Goal: Task Accomplishment & Management: Manage account settings

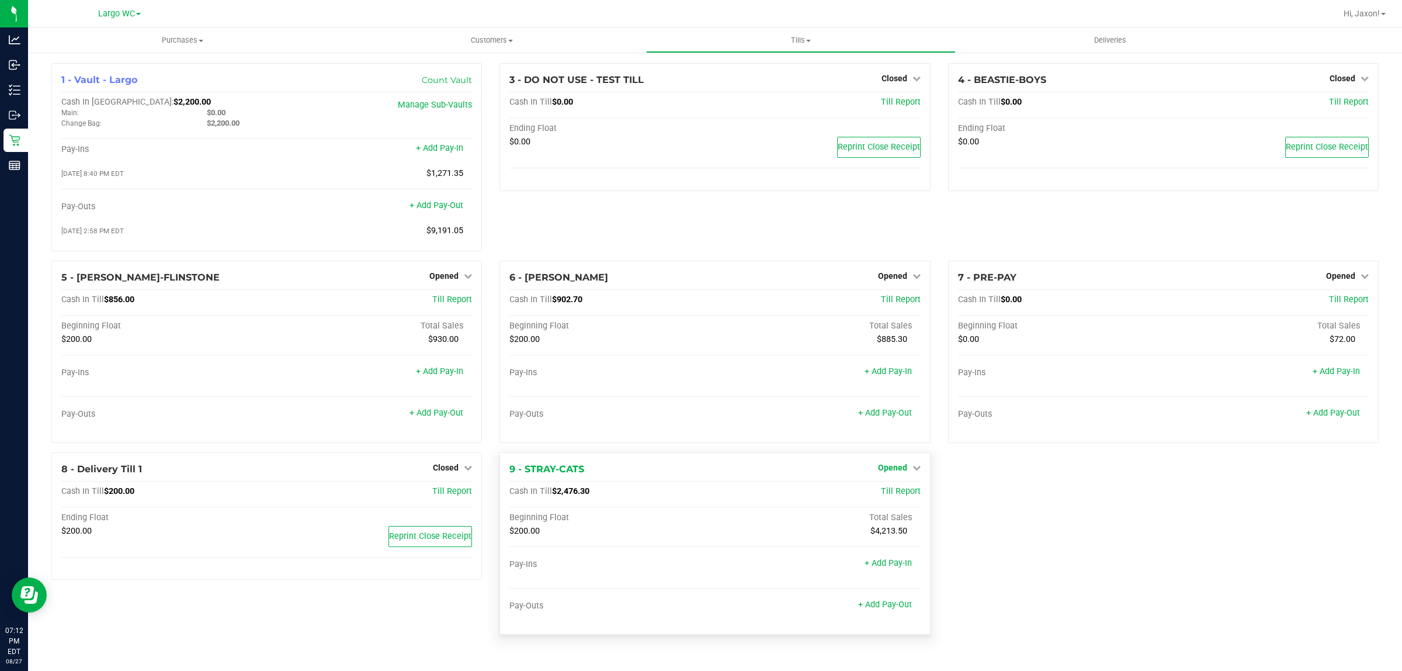
click at [903, 472] on span "Opened" at bounding box center [892, 467] width 29 height 9
click at [897, 496] on link "Close Till" at bounding box center [894, 491] width 32 height 9
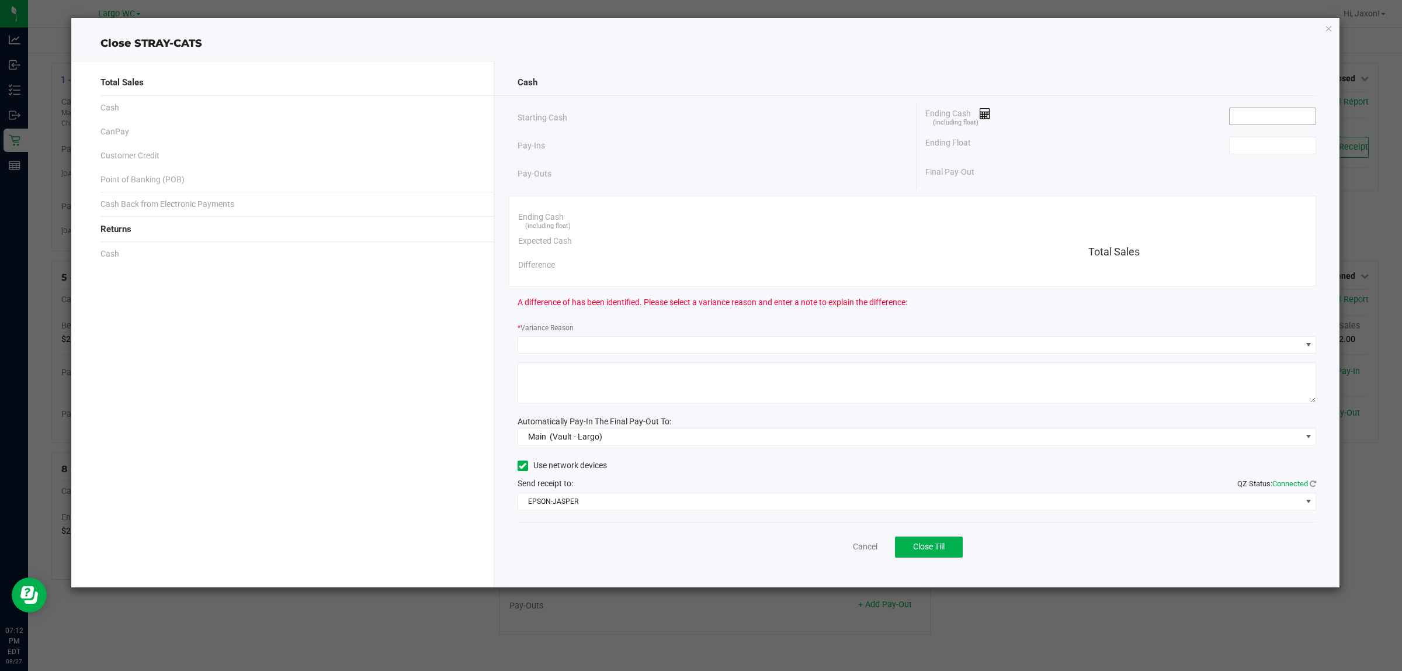
click at [1277, 117] on input at bounding box center [1273, 116] width 86 height 16
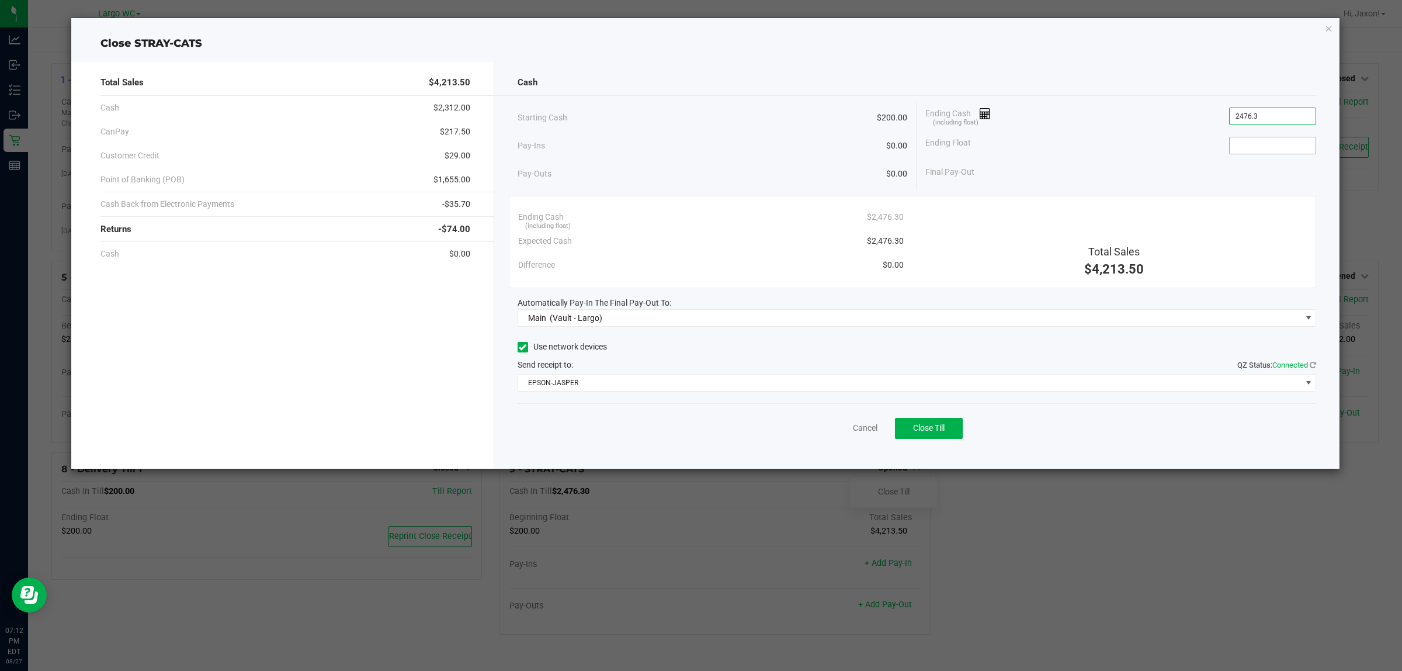
click at [1261, 143] on input at bounding box center [1273, 145] width 86 height 16
type input "$2,476.30"
click at [928, 432] on span "Close Till" at bounding box center [929, 427] width 32 height 9
type input "$200.00"
click at [1328, 27] on icon "button" at bounding box center [1329, 28] width 8 height 14
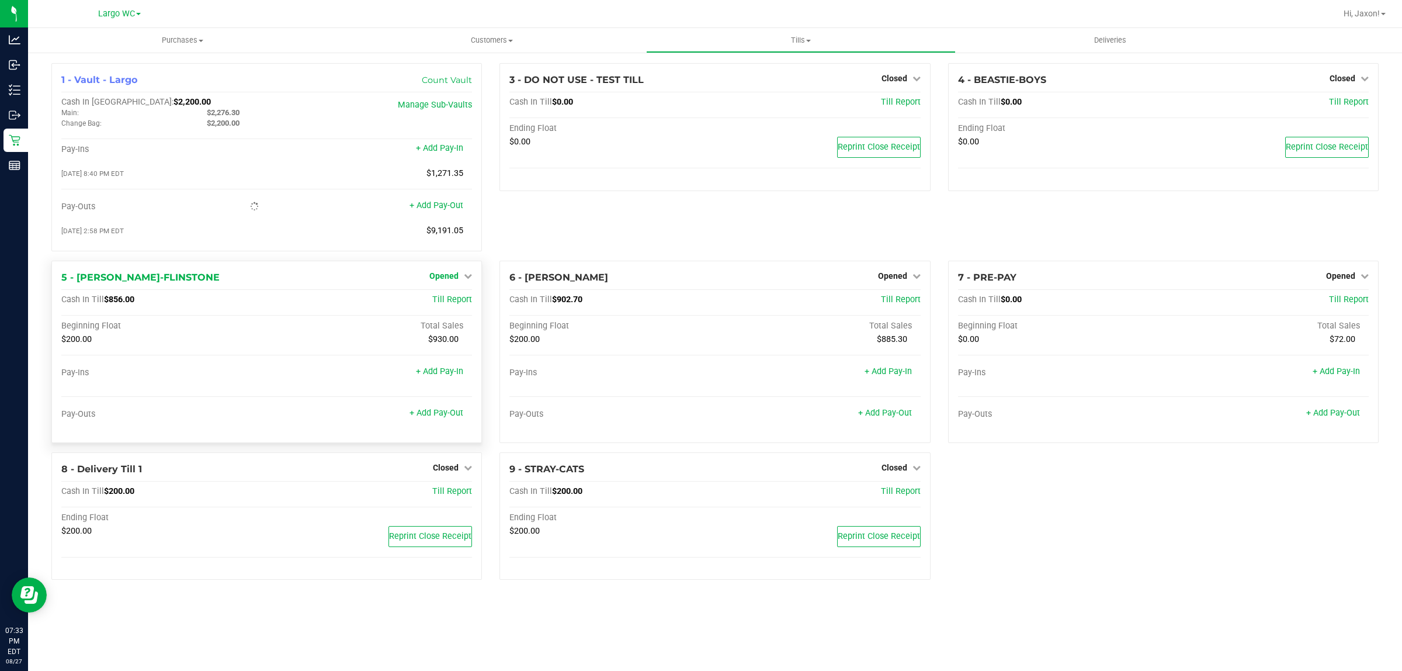
click at [459, 276] on link "Opened" at bounding box center [451, 275] width 43 height 9
click at [460, 304] on link "Close Till" at bounding box center [446, 299] width 32 height 9
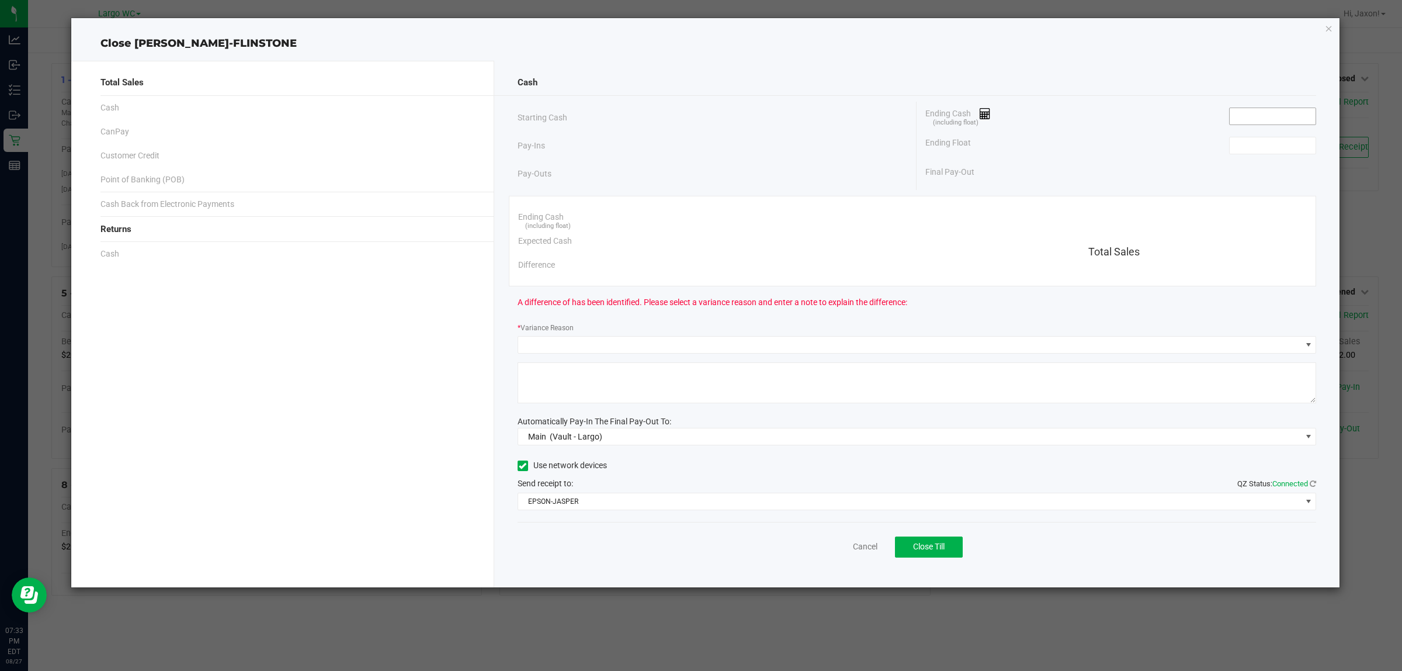
click at [1268, 117] on input at bounding box center [1273, 116] width 86 height 16
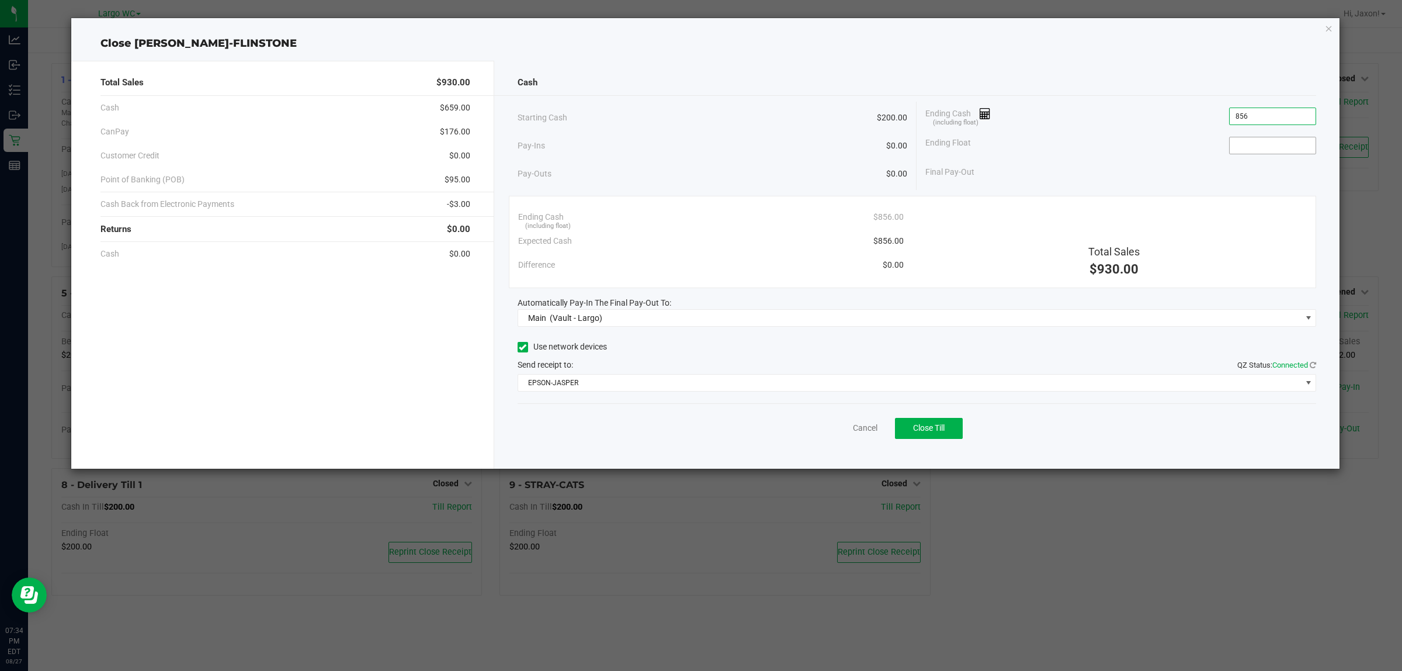
click at [1270, 146] on input at bounding box center [1273, 145] width 86 height 16
type input "$856.00"
click at [931, 432] on span "Close Till" at bounding box center [929, 427] width 32 height 9
type input "$200.00"
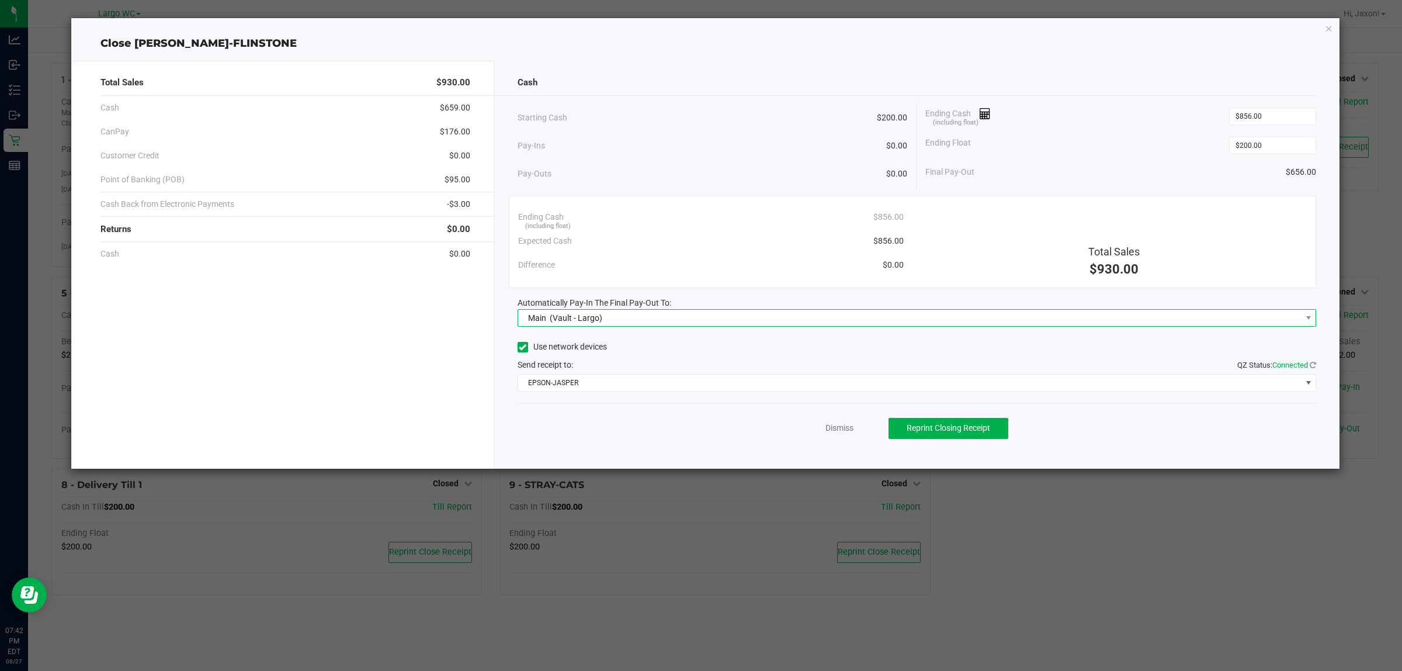
click at [912, 318] on span "Main (Vault - Largo)" at bounding box center [910, 318] width 784 height 16
click at [933, 255] on div "Total Sales" at bounding box center [1115, 252] width 386 height 16
click at [1329, 25] on icon "button" at bounding box center [1329, 28] width 8 height 14
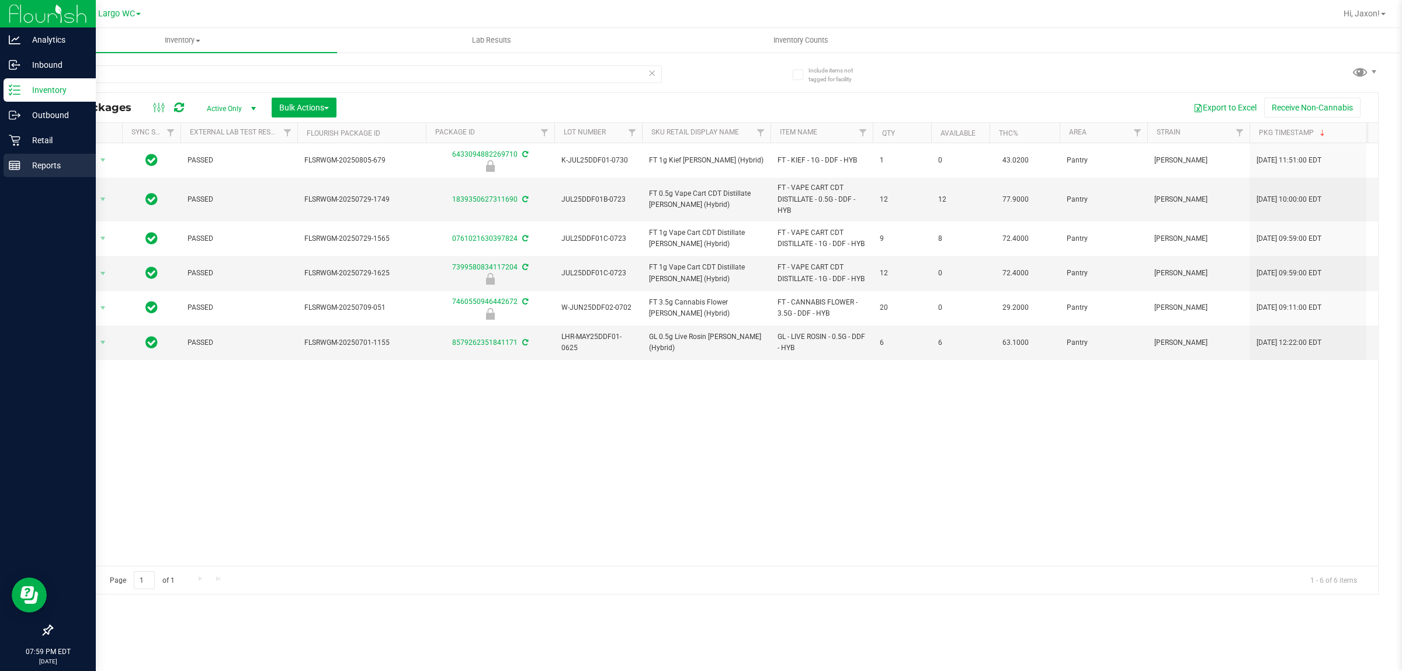
click at [32, 174] on div "Reports" at bounding box center [50, 165] width 92 height 23
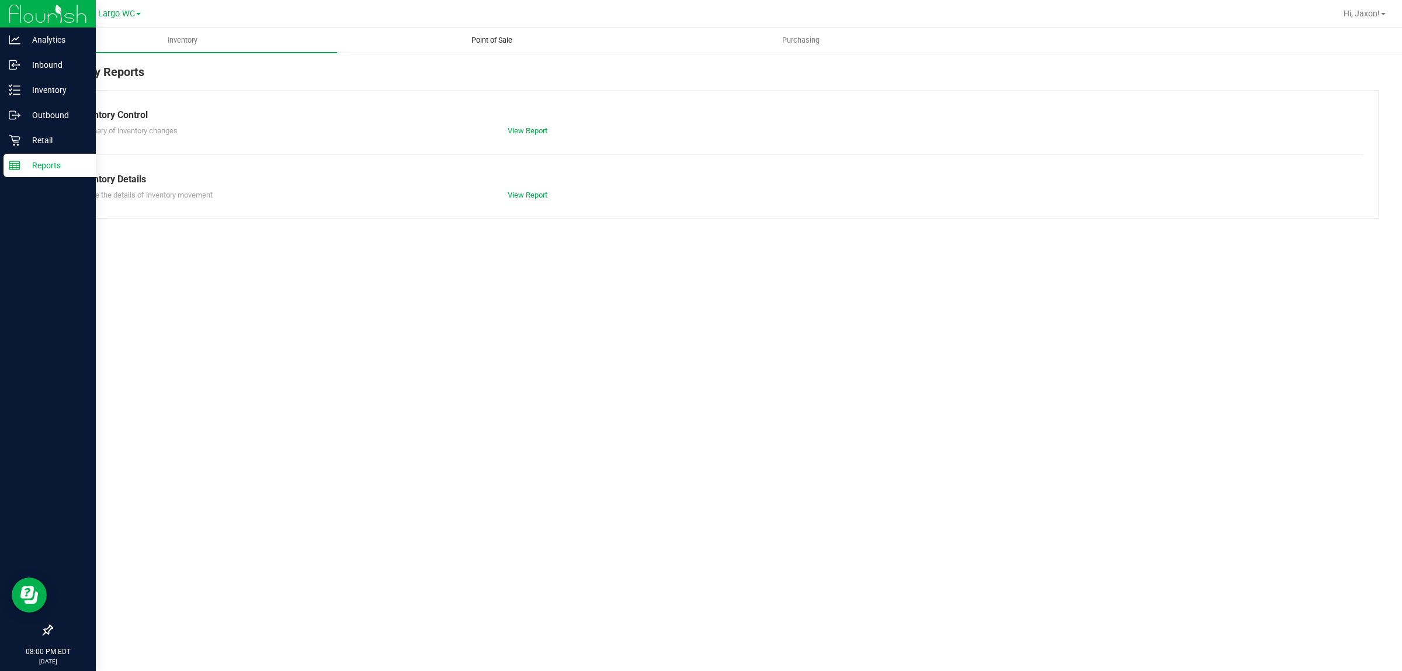
drag, startPoint x: 418, startPoint y: 0, endPoint x: 387, endPoint y: 30, distance: 43.4
click at [387, 30] on uib-tab-heading "Point of Sale" at bounding box center [492, 40] width 308 height 23
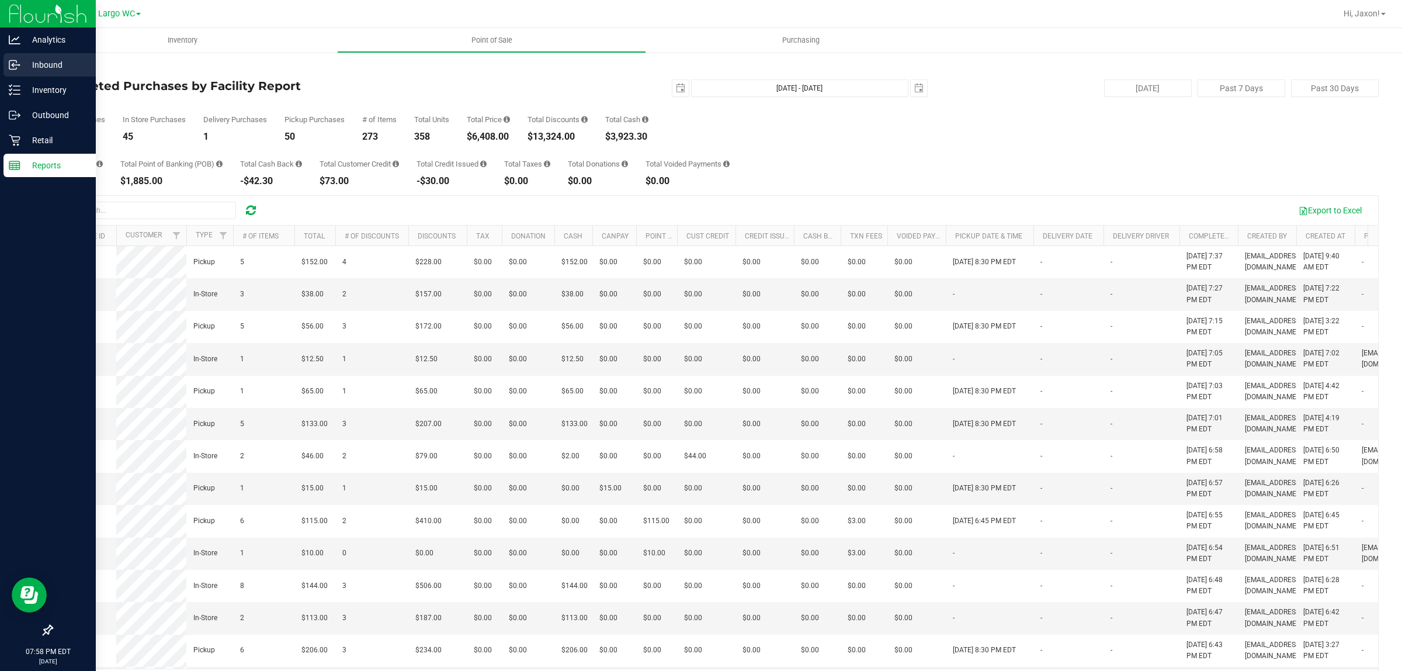
click at [29, 70] on p "Inbound" at bounding box center [55, 65] width 70 height 14
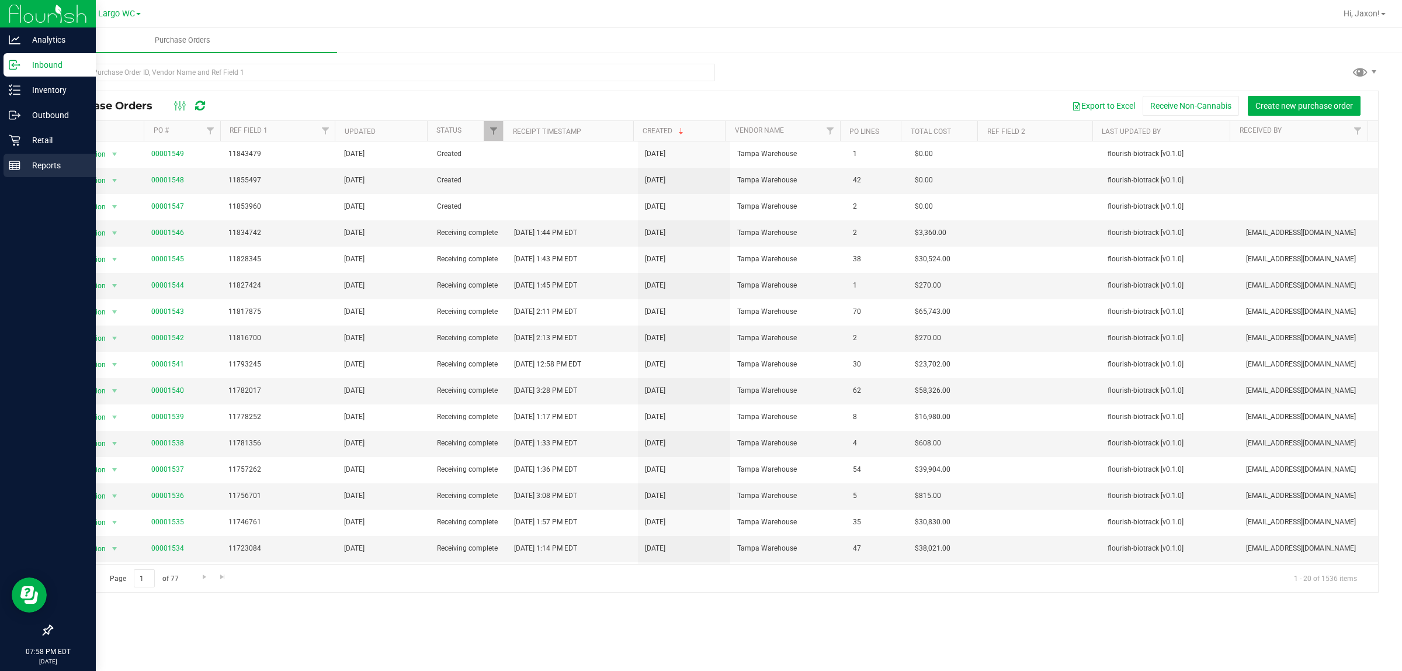
click at [19, 165] on line at bounding box center [14, 165] width 11 height 0
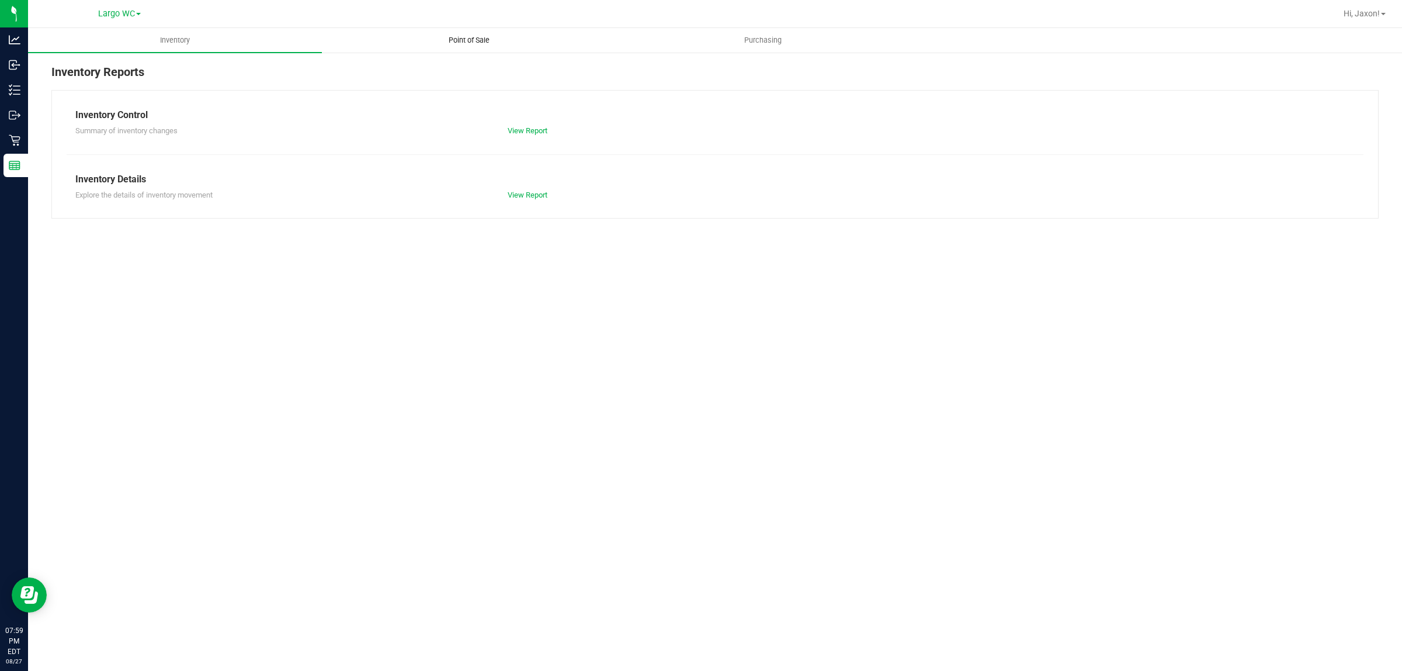
click at [468, 32] on uib-tab-heading "Point of Sale" at bounding box center [469, 40] width 293 height 23
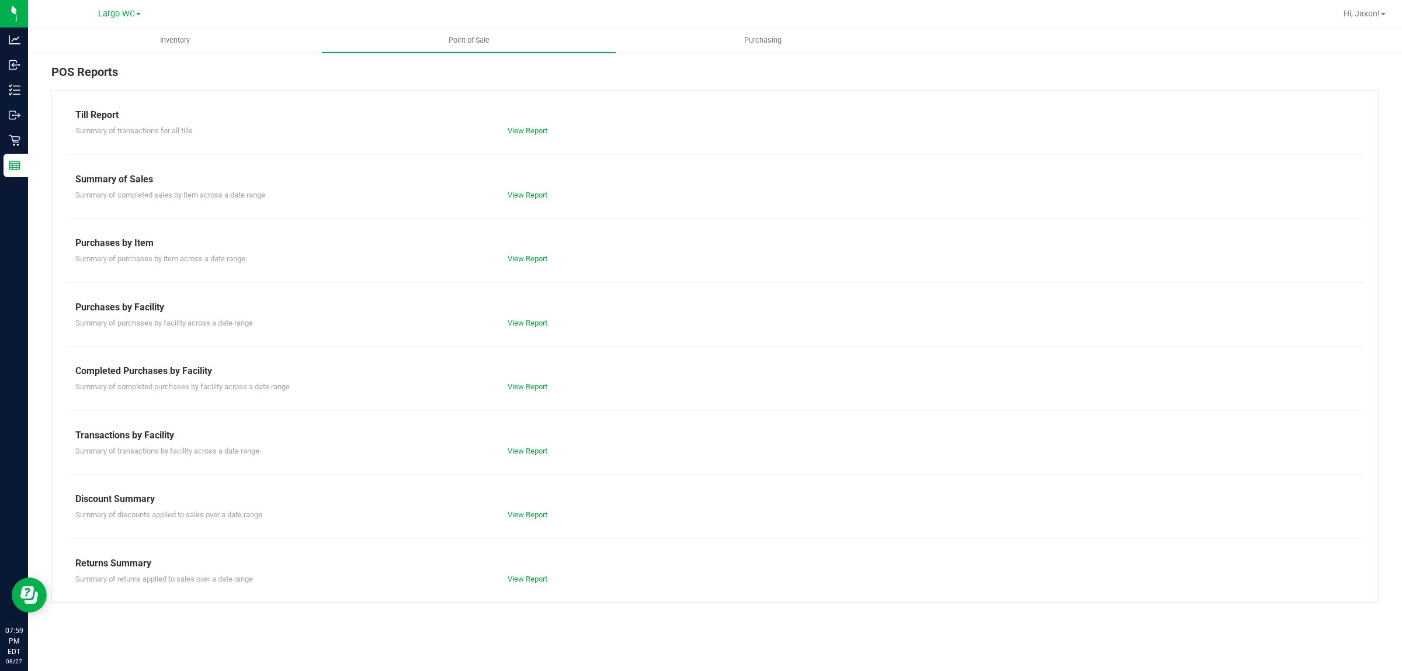
click at [547, 376] on div "Completed Purchases by Facility" at bounding box center [715, 371] width 1280 height 14
click at [539, 380] on div "Summary of completed purchases by facility across a date range View Report" at bounding box center [715, 385] width 1297 height 15
click at [521, 392] on div "View Report" at bounding box center [607, 387] width 216 height 12
click at [528, 387] on link "View Report" at bounding box center [528, 386] width 40 height 9
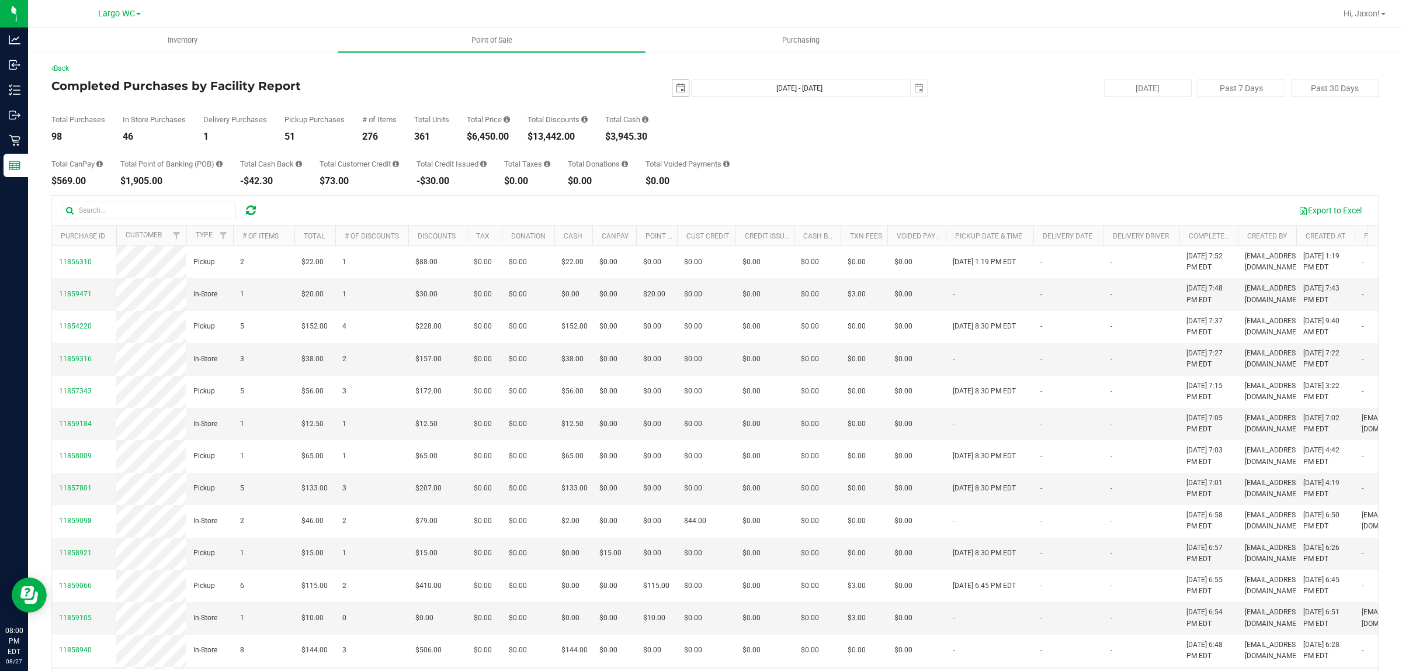
click at [676, 92] on span "select" at bounding box center [680, 88] width 9 height 9
drag, startPoint x: 758, startPoint y: 153, endPoint x: 766, endPoint y: 153, distance: 8.2
click at [758, 153] on link "1" at bounding box center [760, 153] width 17 height 18
type input "2025-08-01"
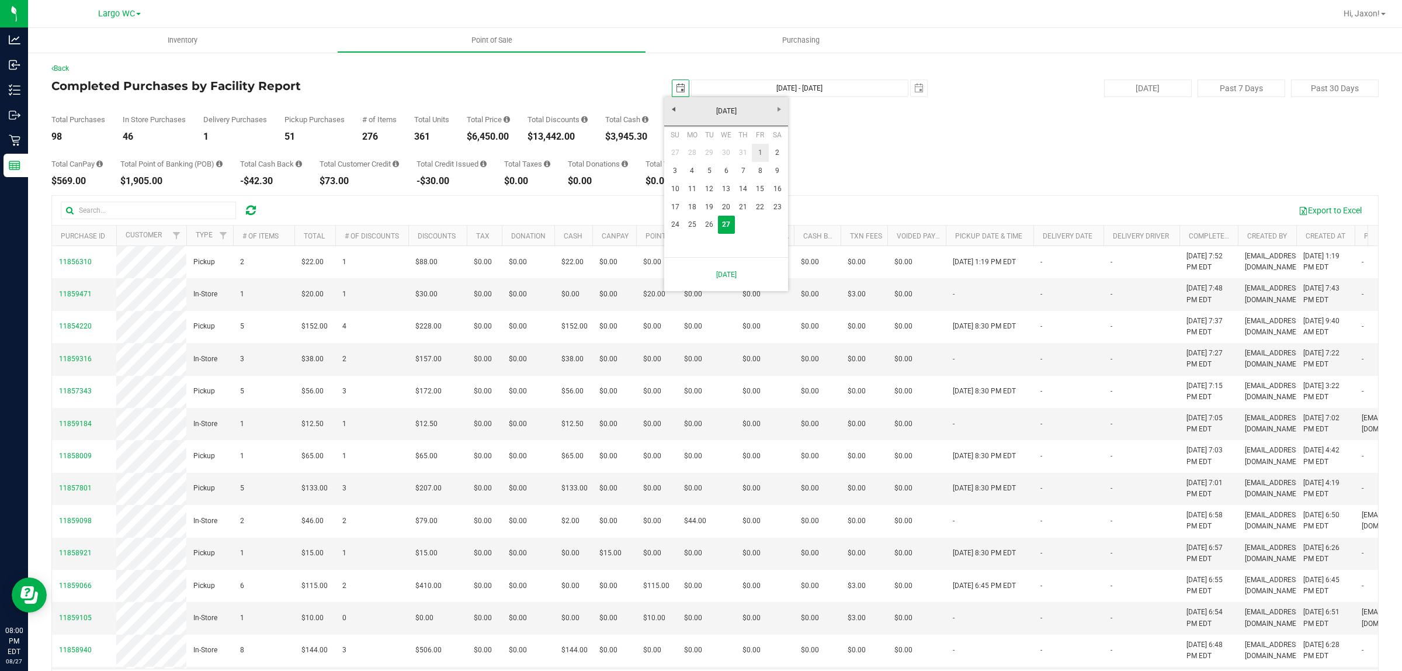
type input "Aug 1, 2025 - Aug 27, 2025"
click at [676, 91] on span "select" at bounding box center [680, 88] width 9 height 9
click at [687, 220] on link "25" at bounding box center [692, 225] width 17 height 18
type input "[DATE]"
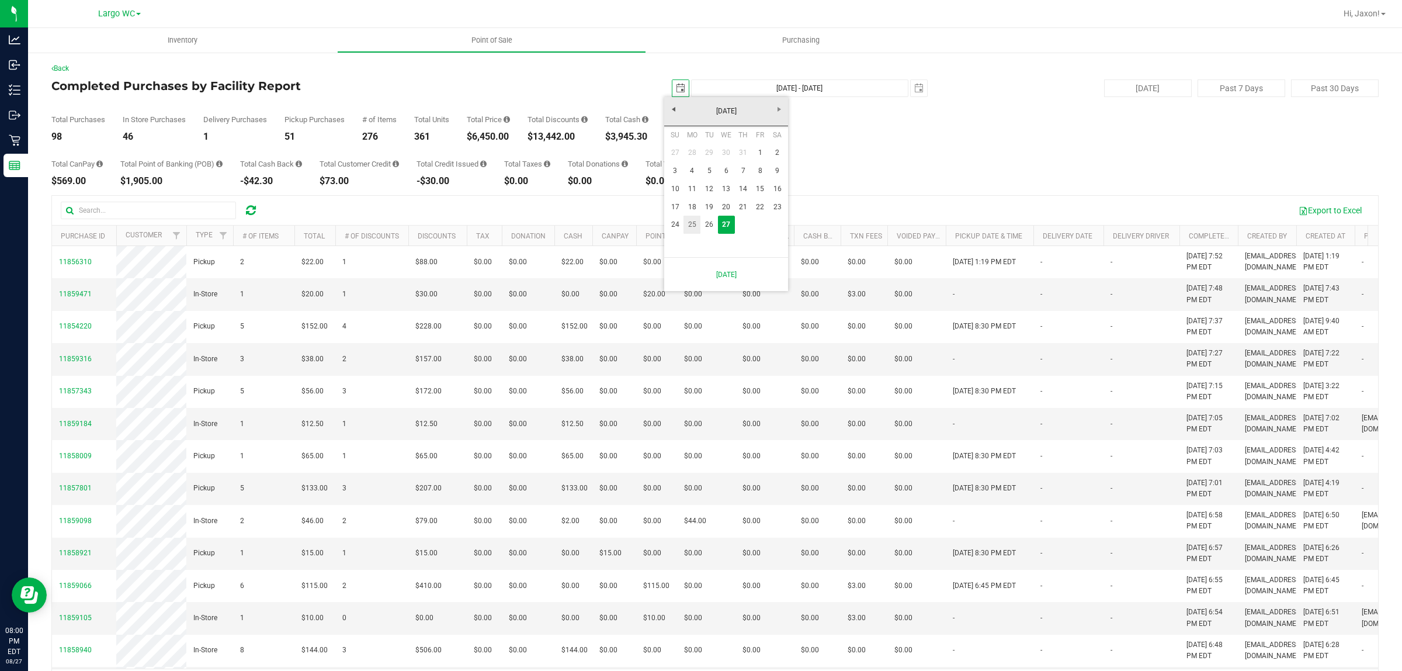
type input "[DATE] - [DATE]"
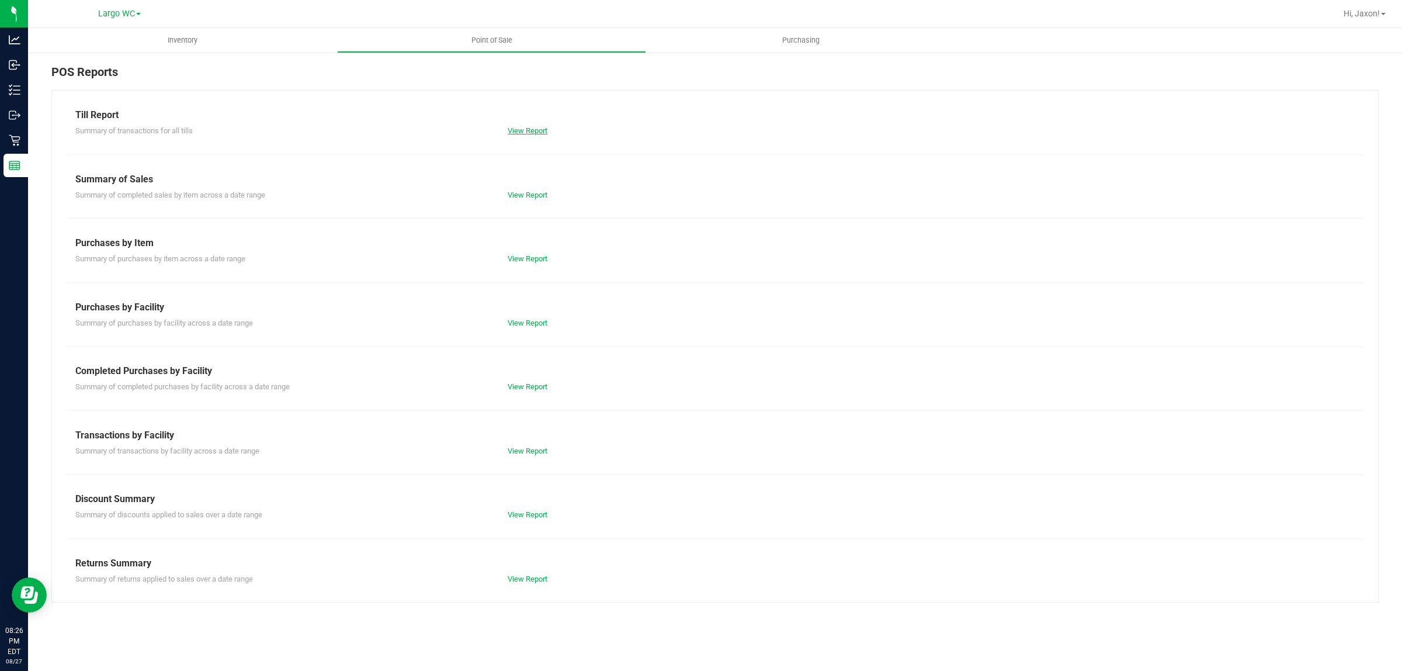
click at [535, 132] on link "View Report" at bounding box center [528, 130] width 40 height 9
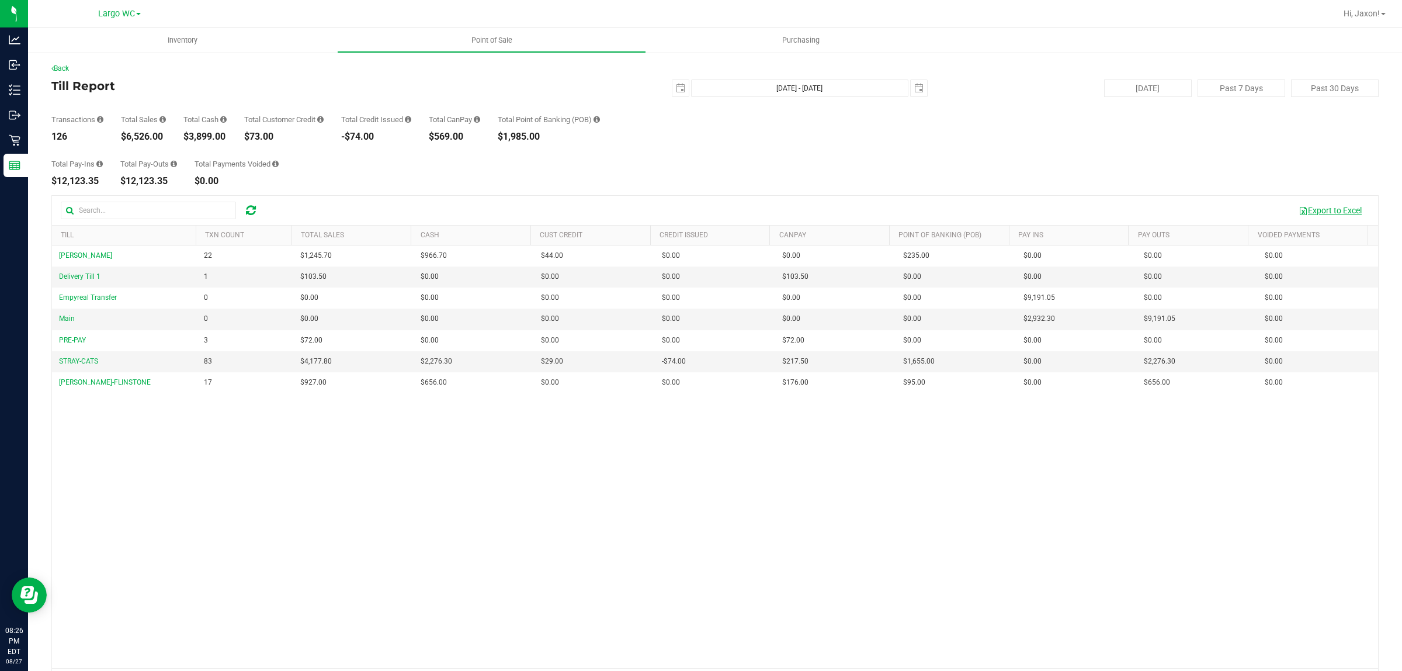
click at [1318, 213] on button "Export to Excel" at bounding box center [1330, 210] width 78 height 20
click at [1311, 217] on button "Export to Excel" at bounding box center [1330, 210] width 78 height 20
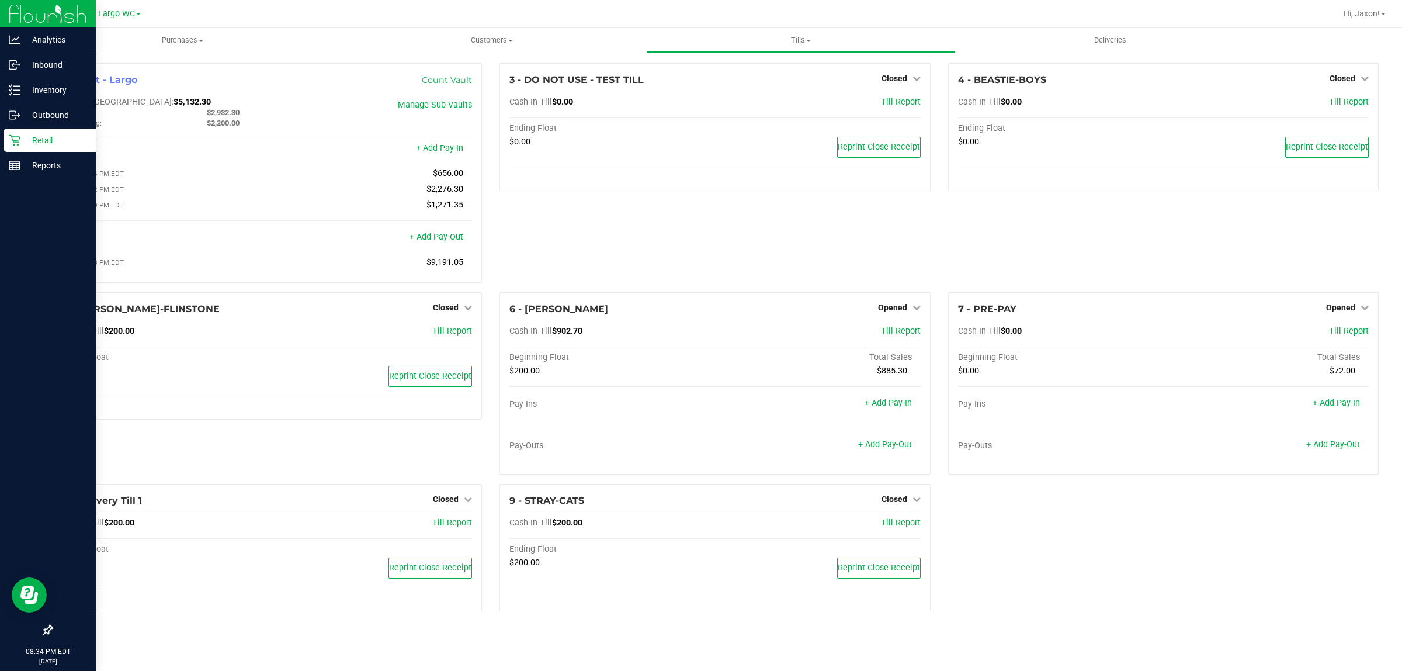
click at [53, 137] on p "Retail" at bounding box center [55, 140] width 70 height 14
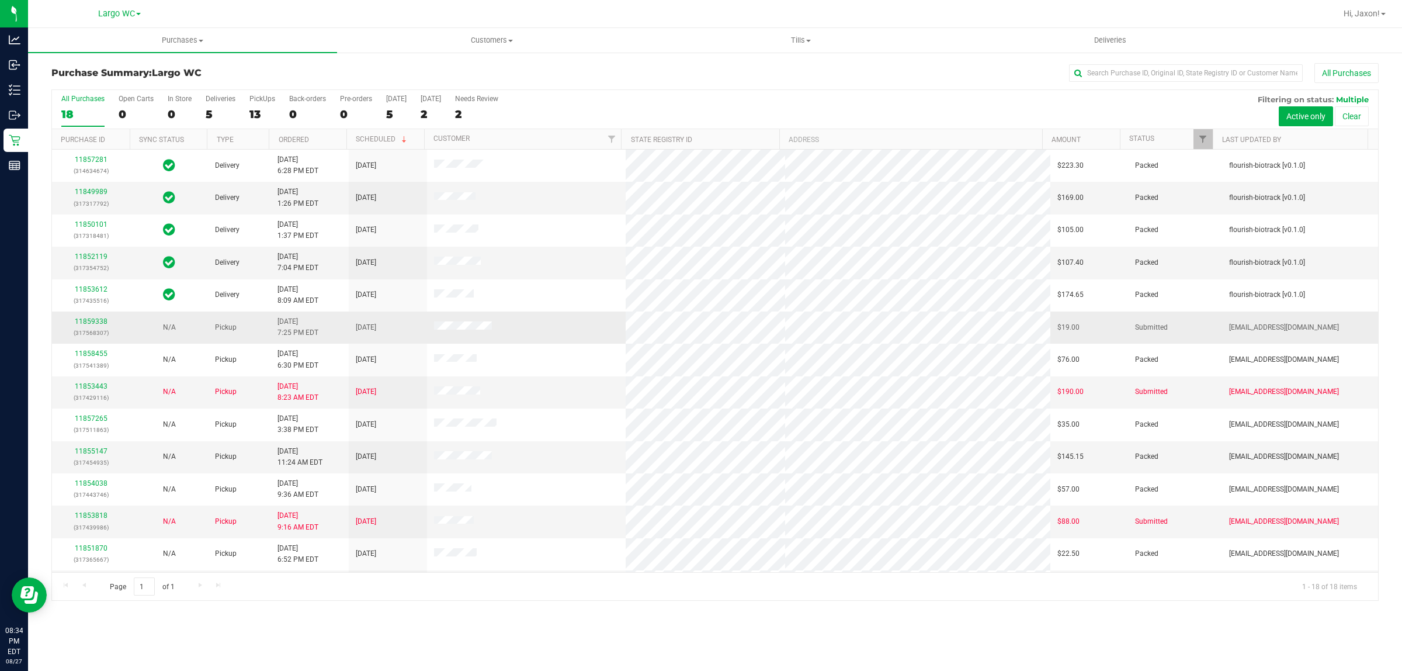
scroll to position [161, 0]
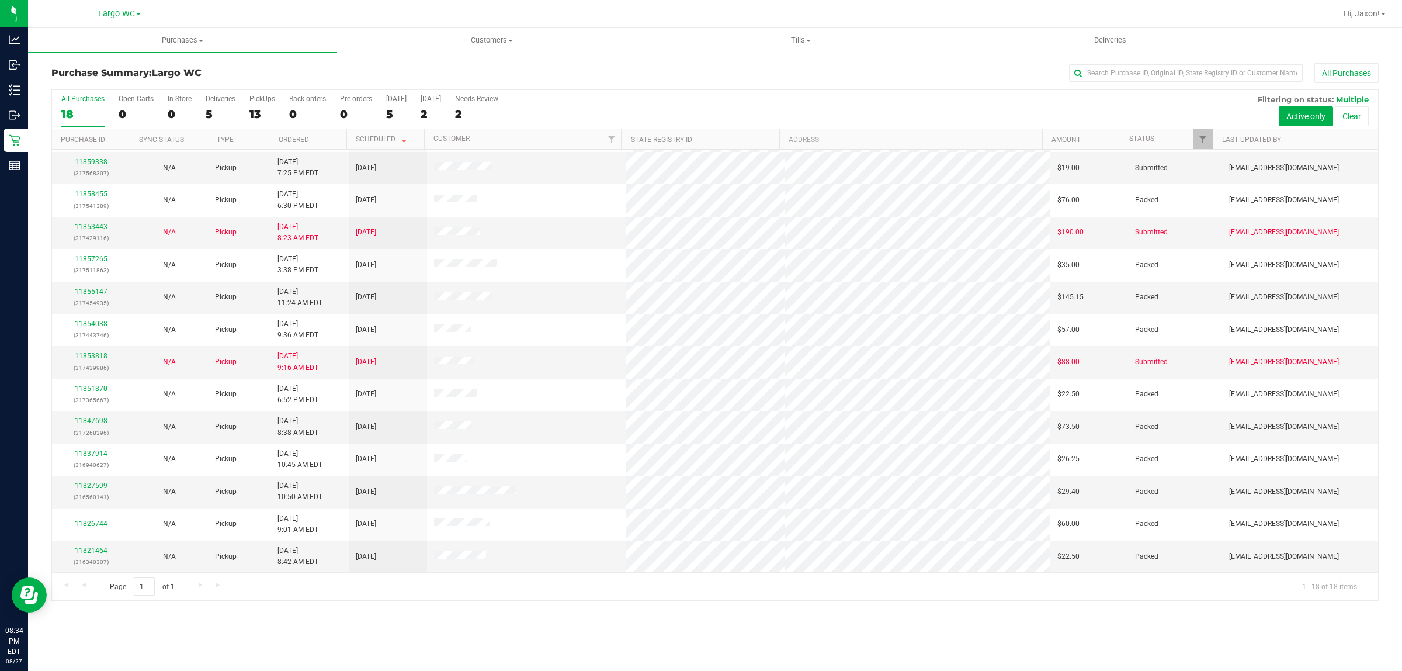
click at [799, 27] on nav "Largo WC Hi, Jaxon!" at bounding box center [715, 14] width 1374 height 28
click at [796, 29] on uib-tab-heading "Tills Manage tills Reconcile e-payments" at bounding box center [801, 40] width 308 height 23
click at [714, 62] on ul "Manage tills Reconcile e-payments" at bounding box center [800, 77] width 309 height 49
click at [712, 64] on li "Manage tills" at bounding box center [704, 71] width 116 height 14
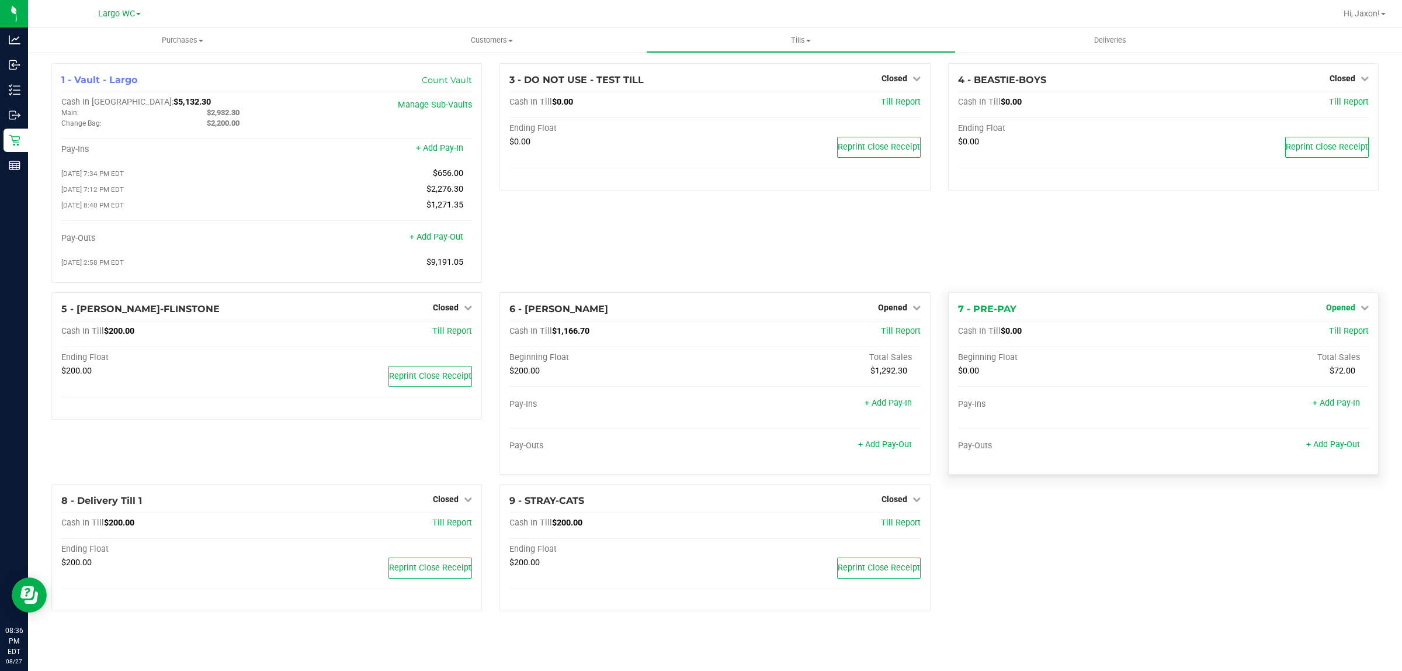
click at [1351, 310] on span "Opened" at bounding box center [1341, 307] width 29 height 9
click at [1337, 334] on link "Close Till" at bounding box center [1343, 331] width 32 height 9
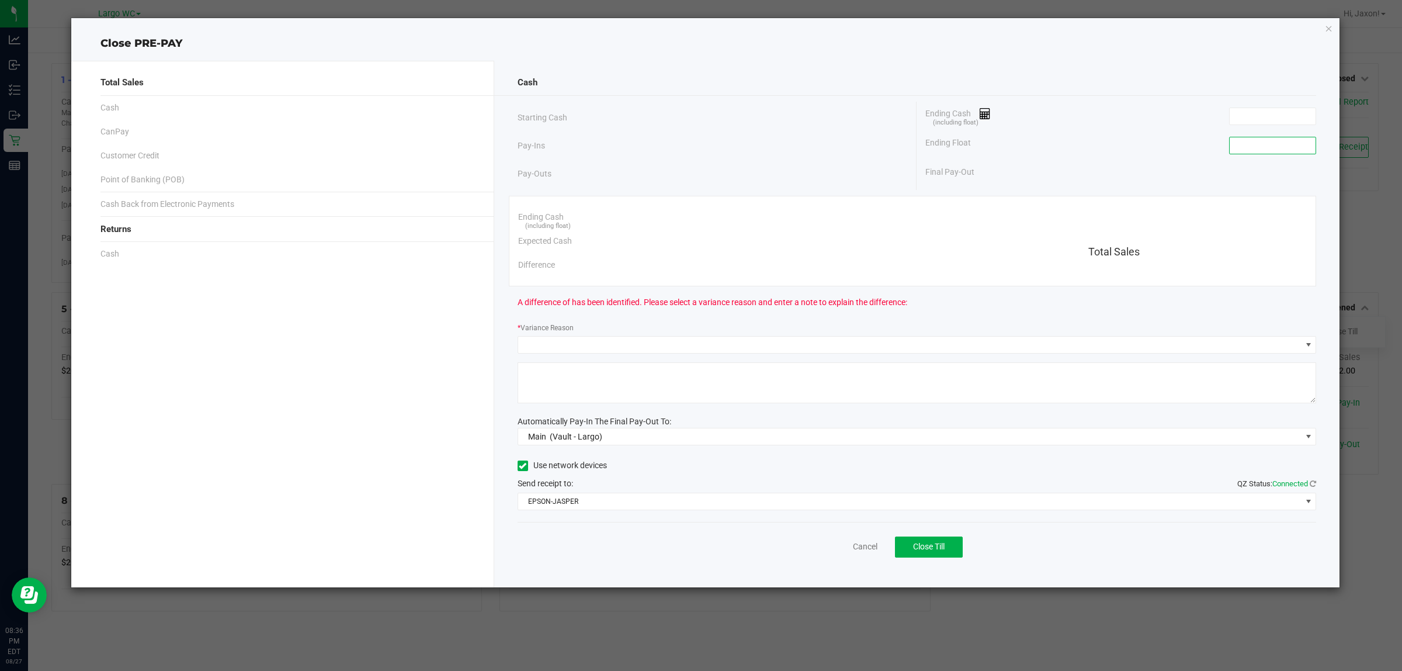
drag, startPoint x: 1258, startPoint y: 142, endPoint x: 1256, endPoint y: 151, distance: 8.8
click at [1257, 147] on input at bounding box center [1273, 145] width 86 height 16
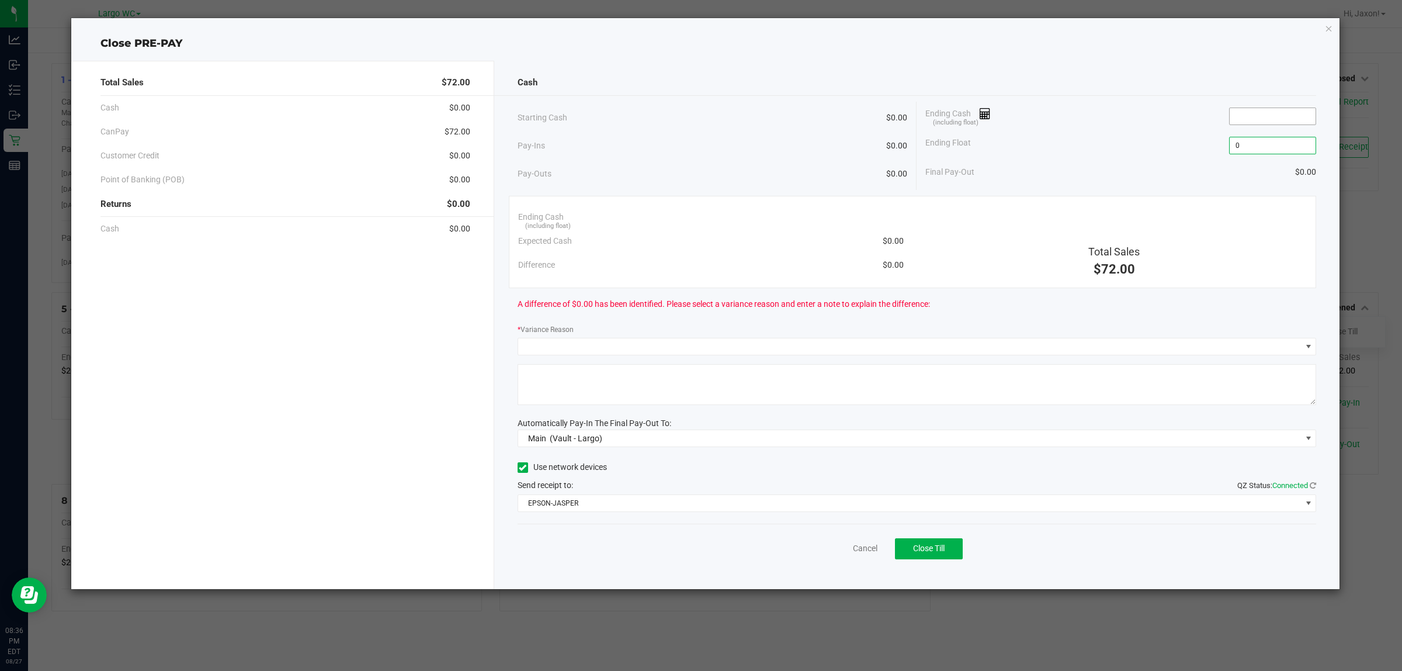
type input "$0.00"
click at [1259, 118] on input at bounding box center [1273, 116] width 86 height 16
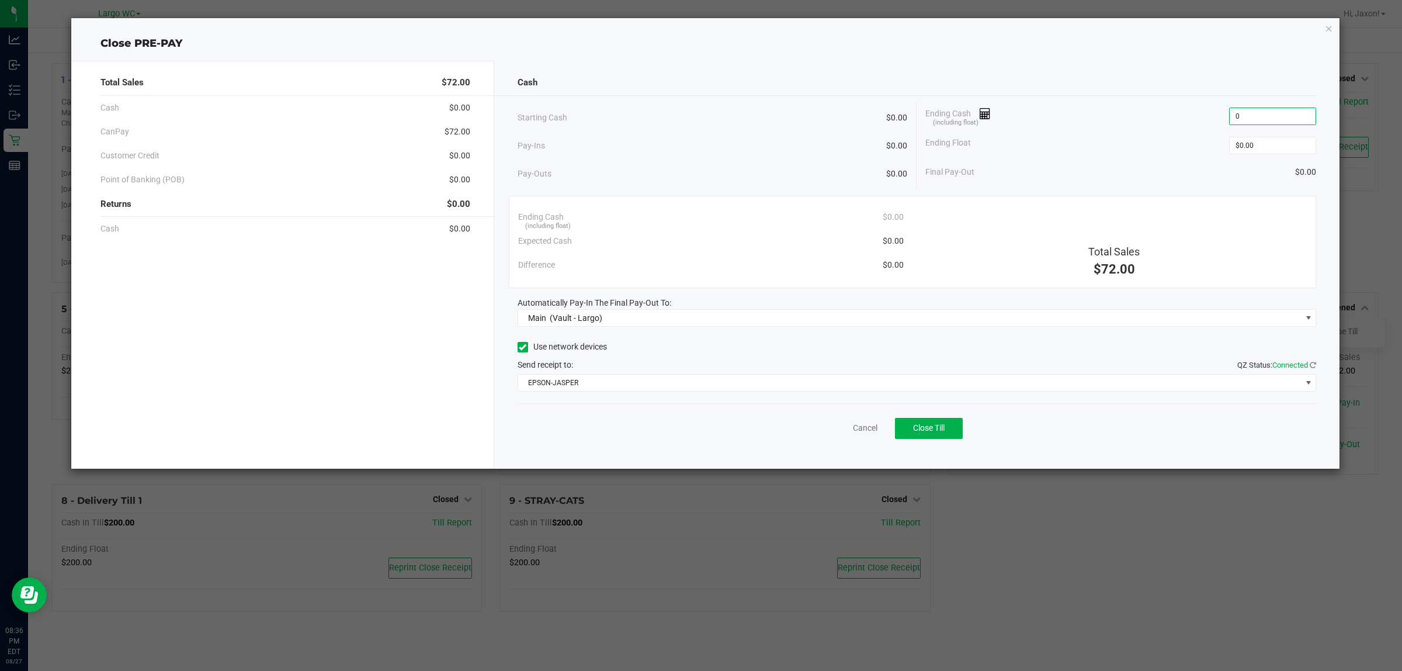
type input "$0.00"
click at [1193, 178] on div "Final Pay-Out $0.00" at bounding box center [1121, 172] width 391 height 24
click at [953, 433] on button "Close Till" at bounding box center [929, 428] width 68 height 21
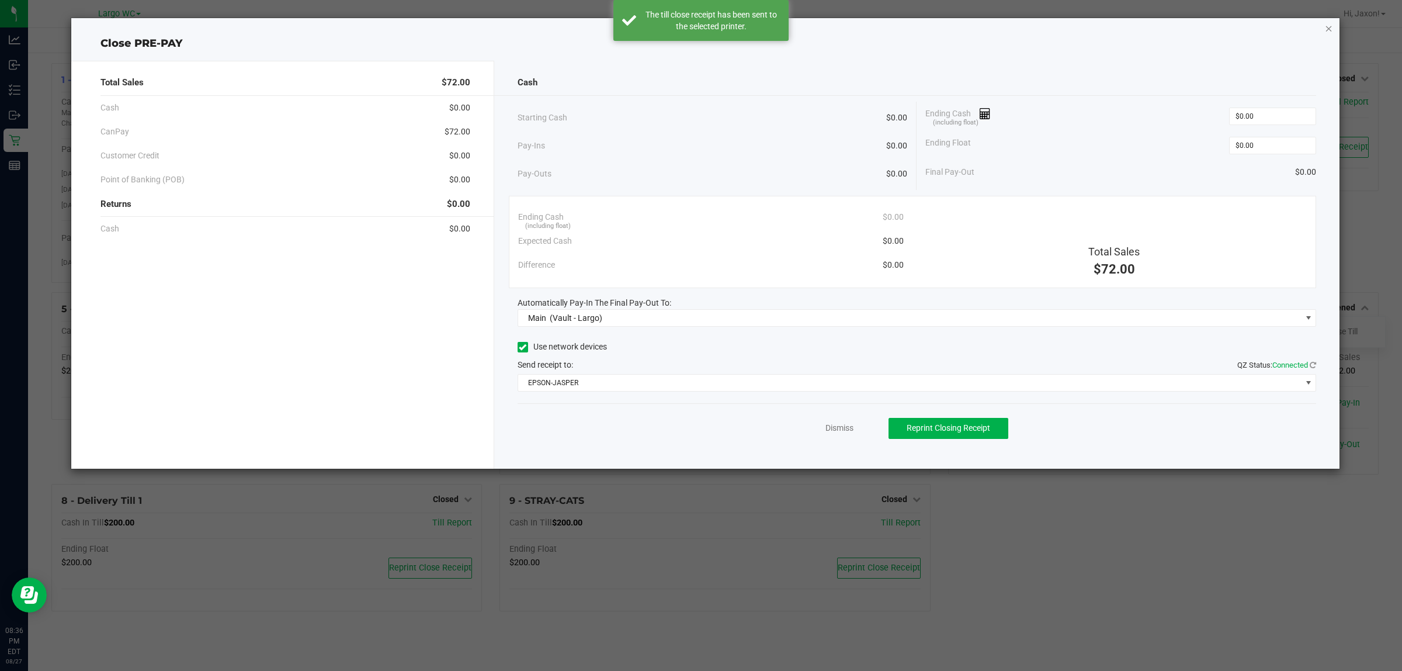
click at [1327, 27] on icon "button" at bounding box center [1329, 28] width 8 height 14
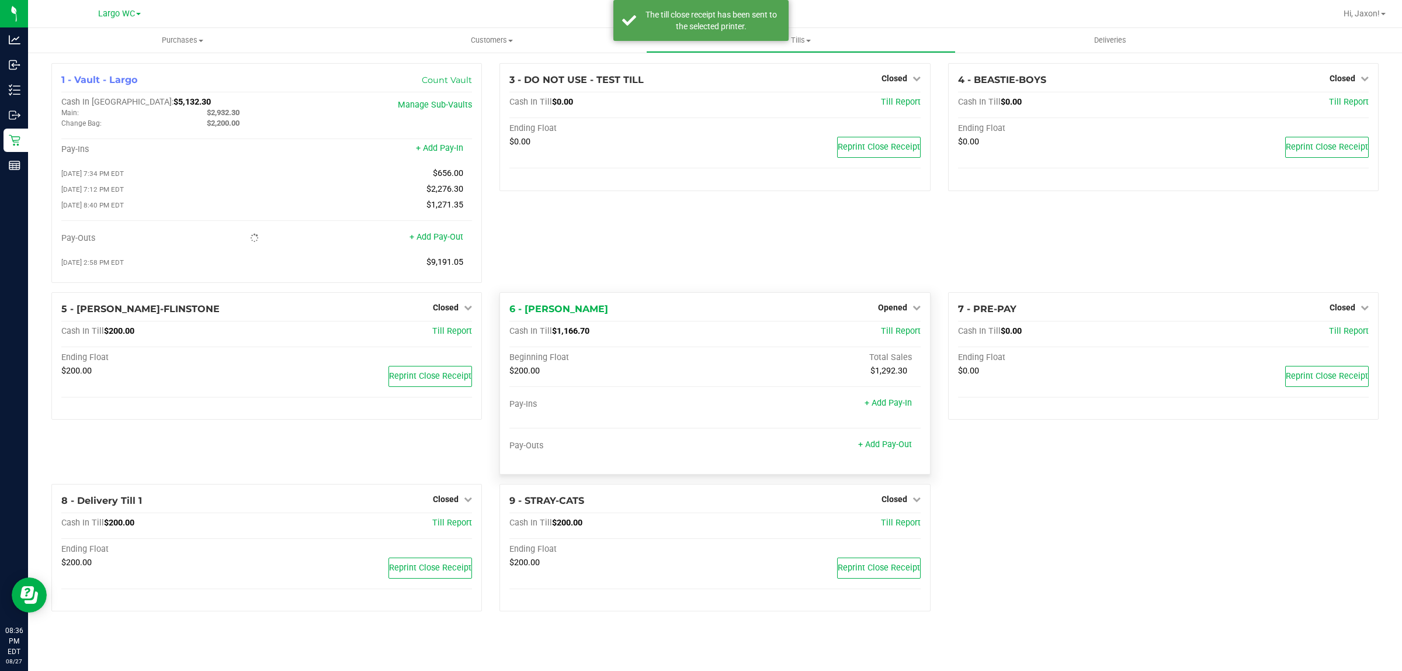
click at [883, 314] on div "Opened" at bounding box center [899, 307] width 43 height 14
click at [887, 311] on span "Opened" at bounding box center [892, 307] width 29 height 9
click at [886, 334] on link "Close Till" at bounding box center [894, 331] width 32 height 9
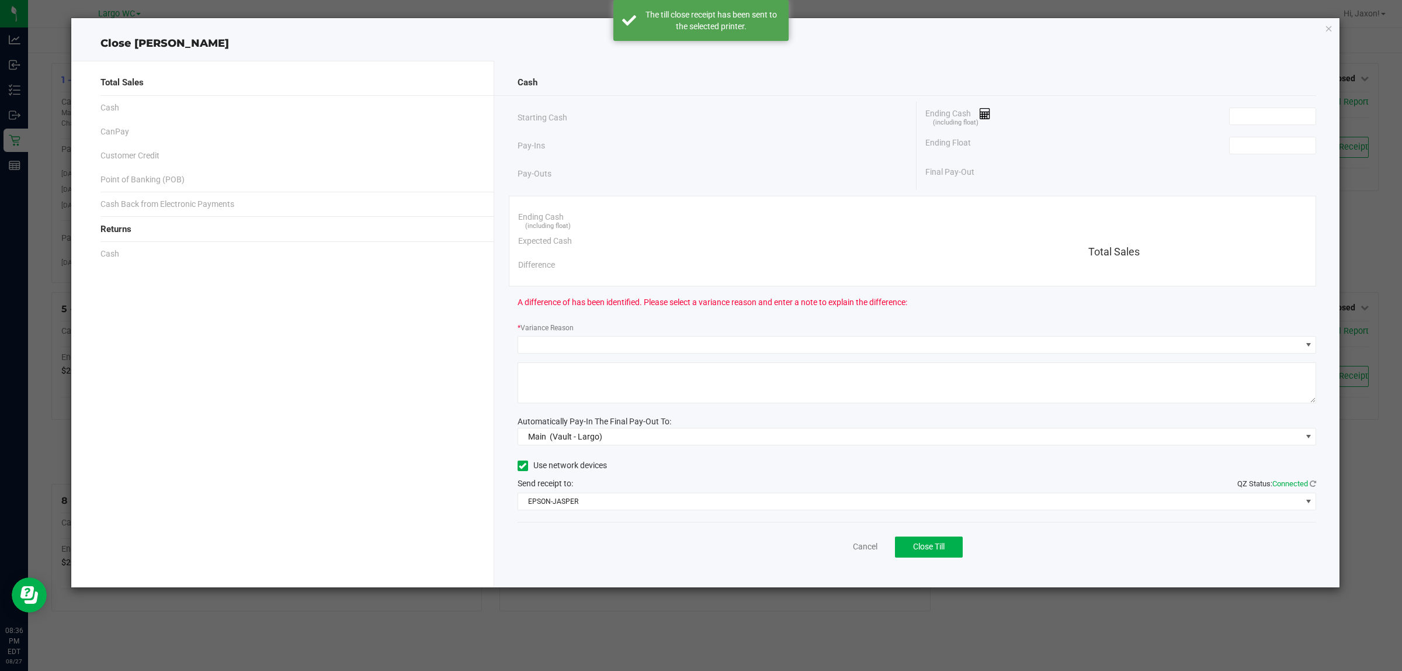
click at [1278, 131] on div "Ending Float" at bounding box center [1121, 145] width 391 height 29
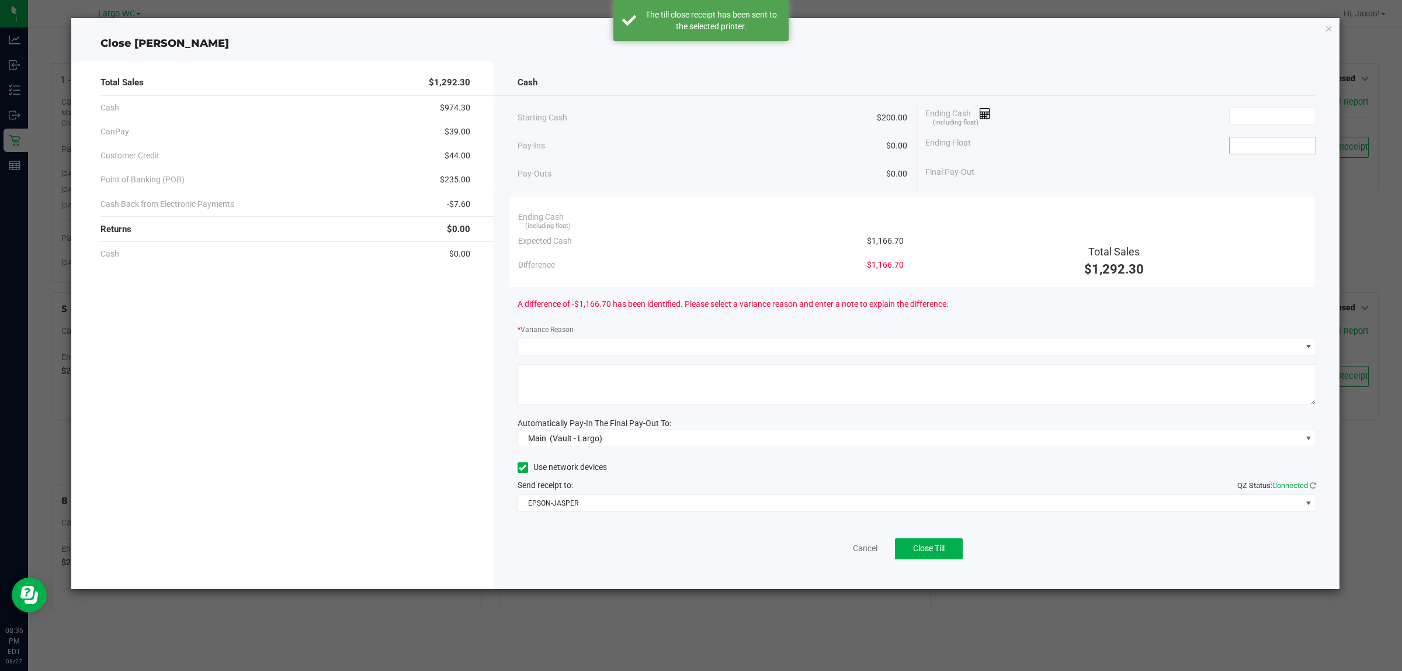
click at [1274, 138] on input at bounding box center [1273, 145] width 86 height 16
type input "$200.00"
click at [1263, 106] on div "Ending Cash (including float)" at bounding box center [1121, 116] width 391 height 29
click at [1255, 109] on input at bounding box center [1273, 116] width 86 height 16
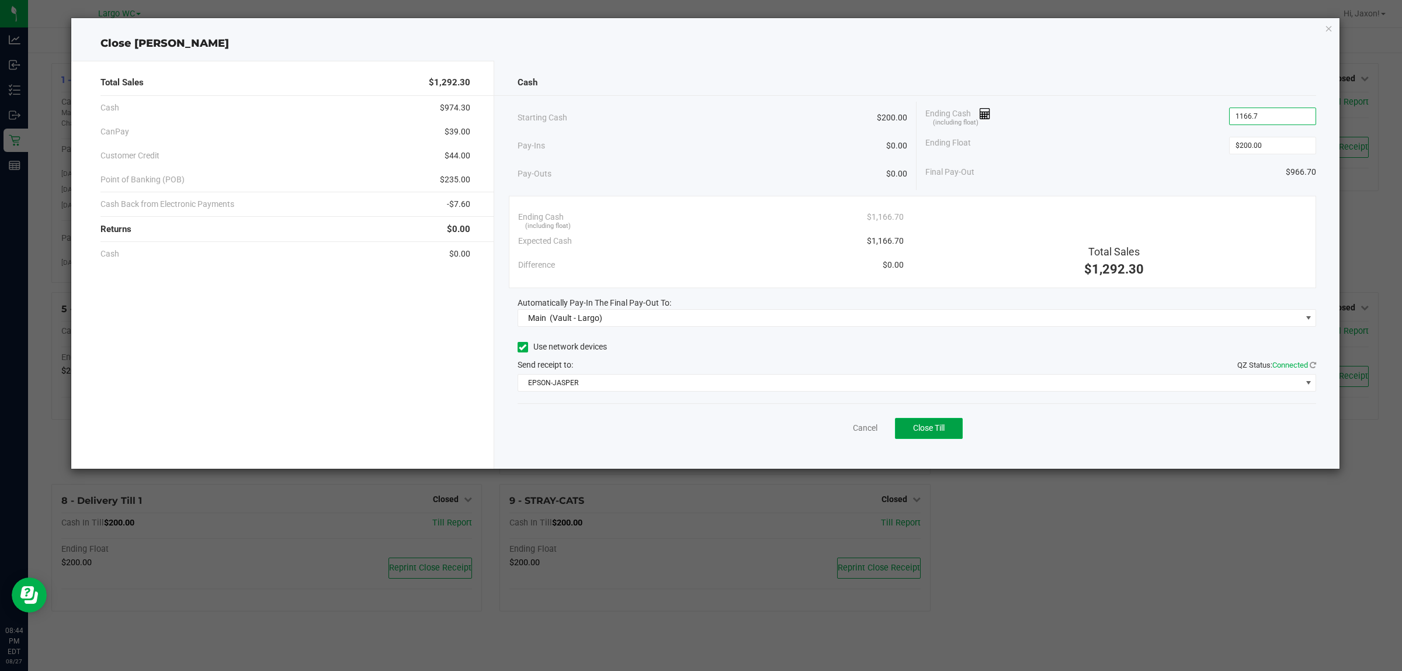
click at [933, 437] on button "Close Till" at bounding box center [929, 428] width 68 height 21
type input "$1,166.70"
click at [1328, 29] on icon "button" at bounding box center [1329, 28] width 8 height 14
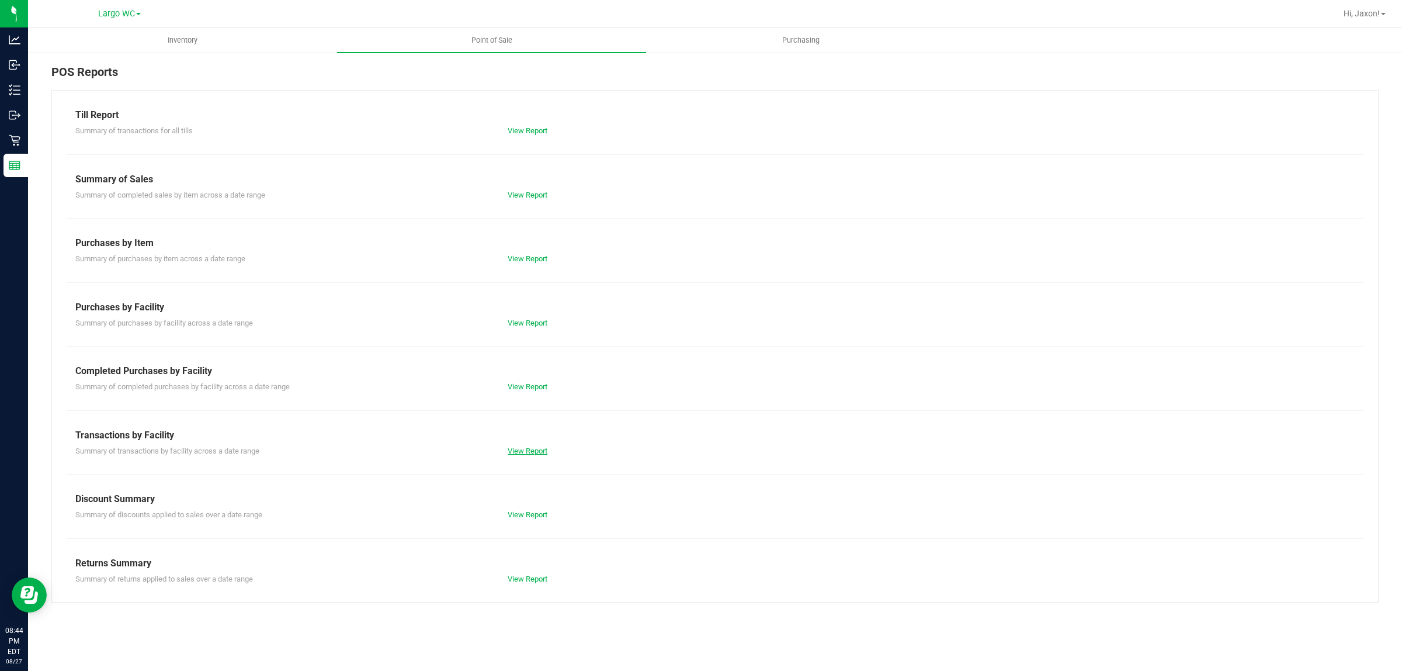
click at [524, 448] on link "View Report" at bounding box center [528, 450] width 40 height 9
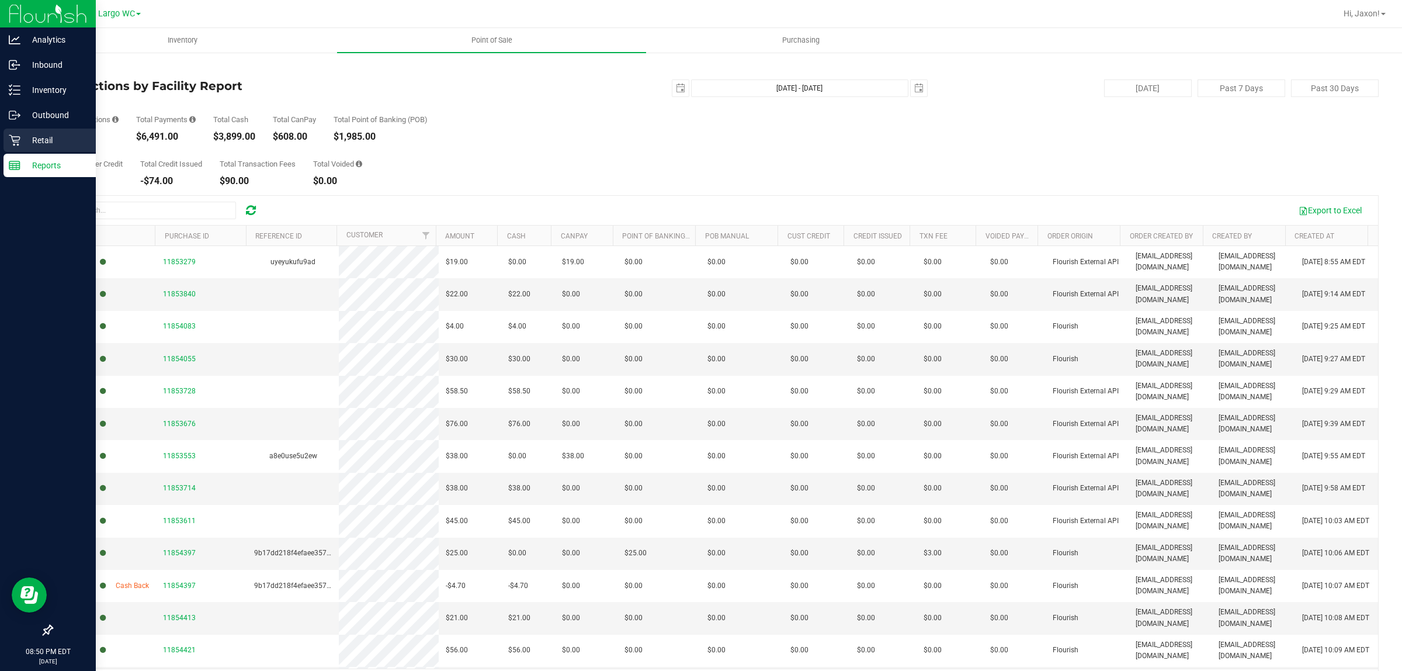
click at [33, 131] on div "Retail" at bounding box center [50, 140] width 92 height 23
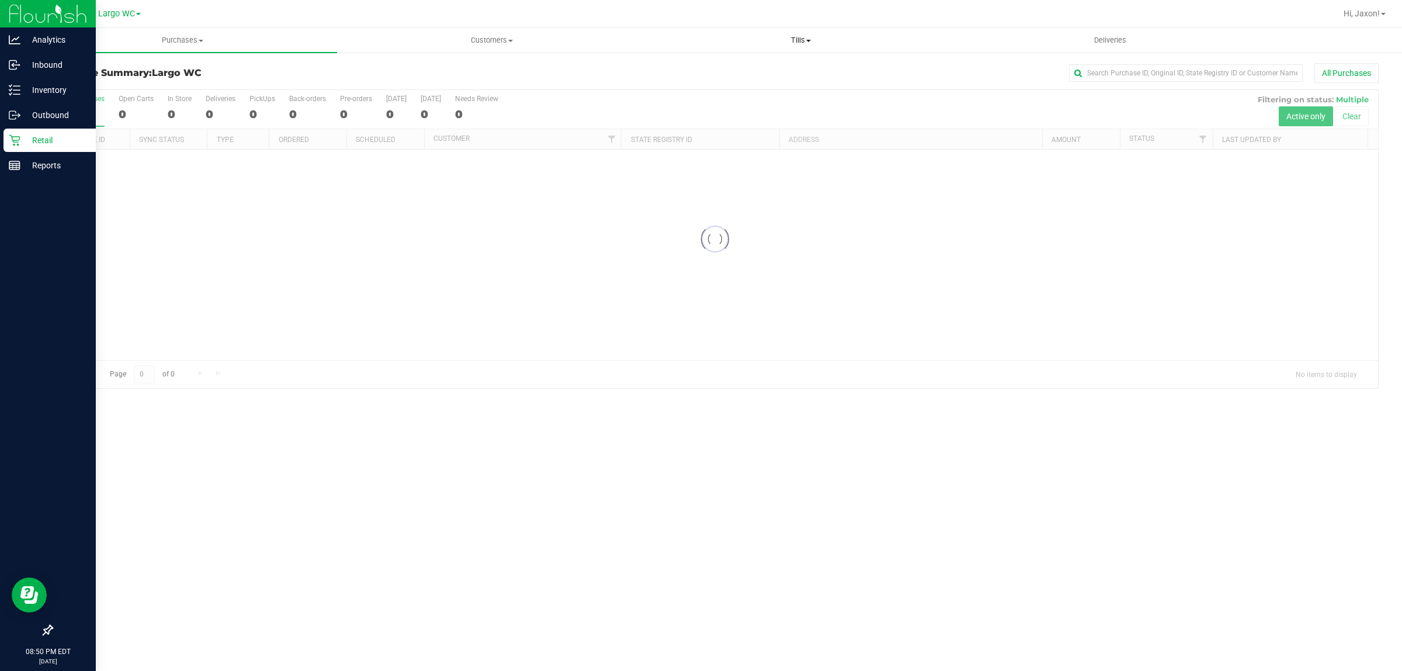
click at [754, 35] on span "Tills" at bounding box center [801, 40] width 308 height 11
click at [670, 71] on span "Manage tills" at bounding box center [685, 70] width 79 height 10
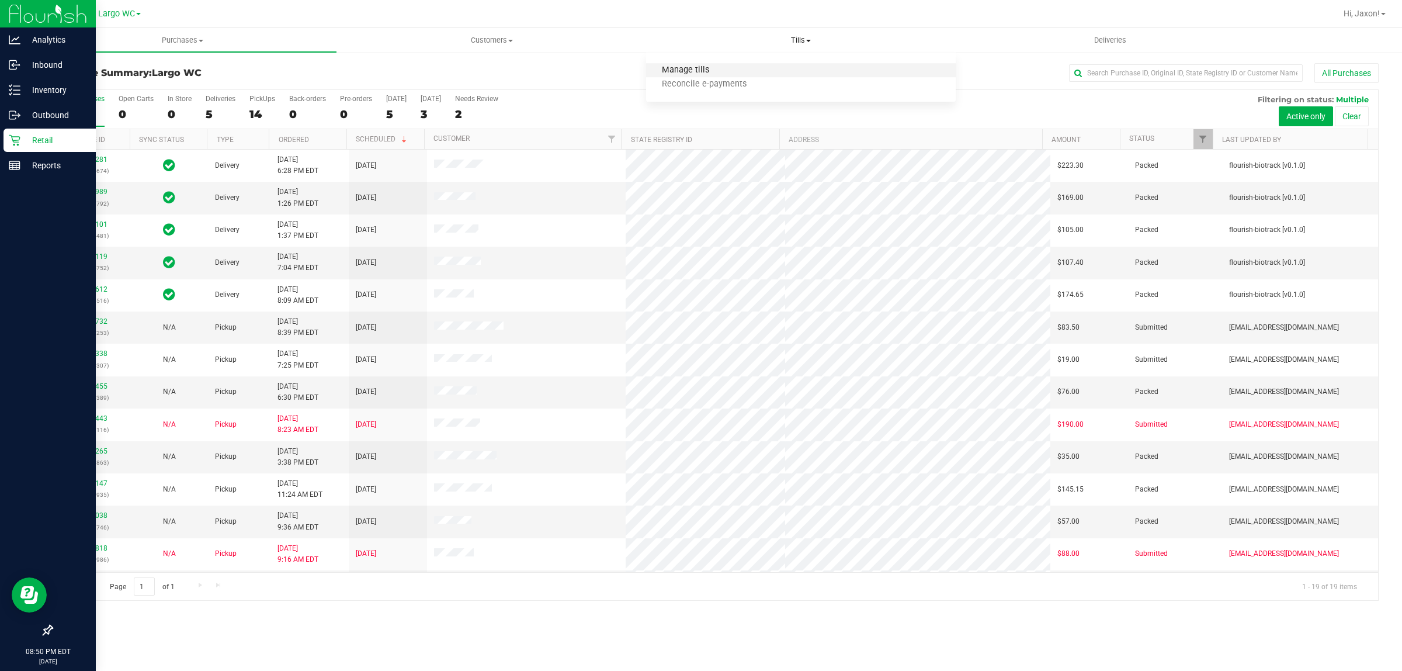
click at [670, 71] on span "Manage tills" at bounding box center [685, 70] width 79 height 10
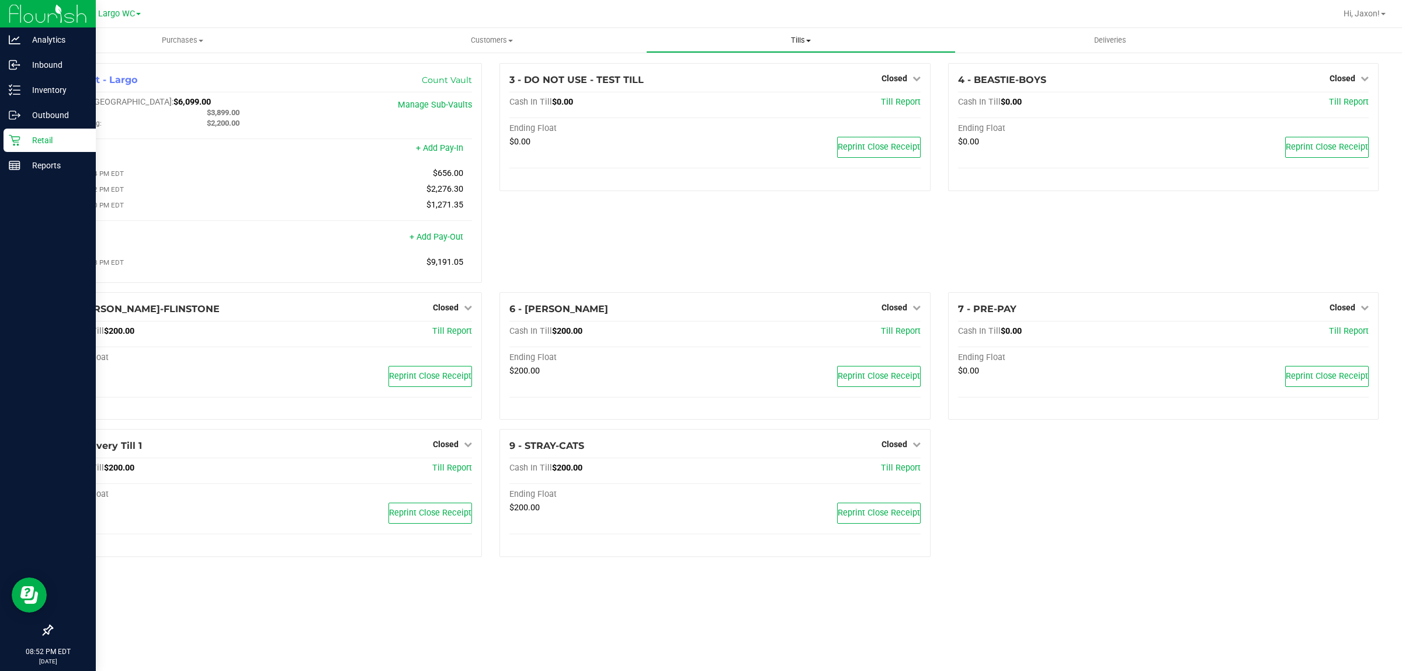
click at [788, 39] on span "Tills" at bounding box center [801, 40] width 308 height 11
click at [740, 84] on span "Reconcile e-payments" at bounding box center [704, 84] width 116 height 10
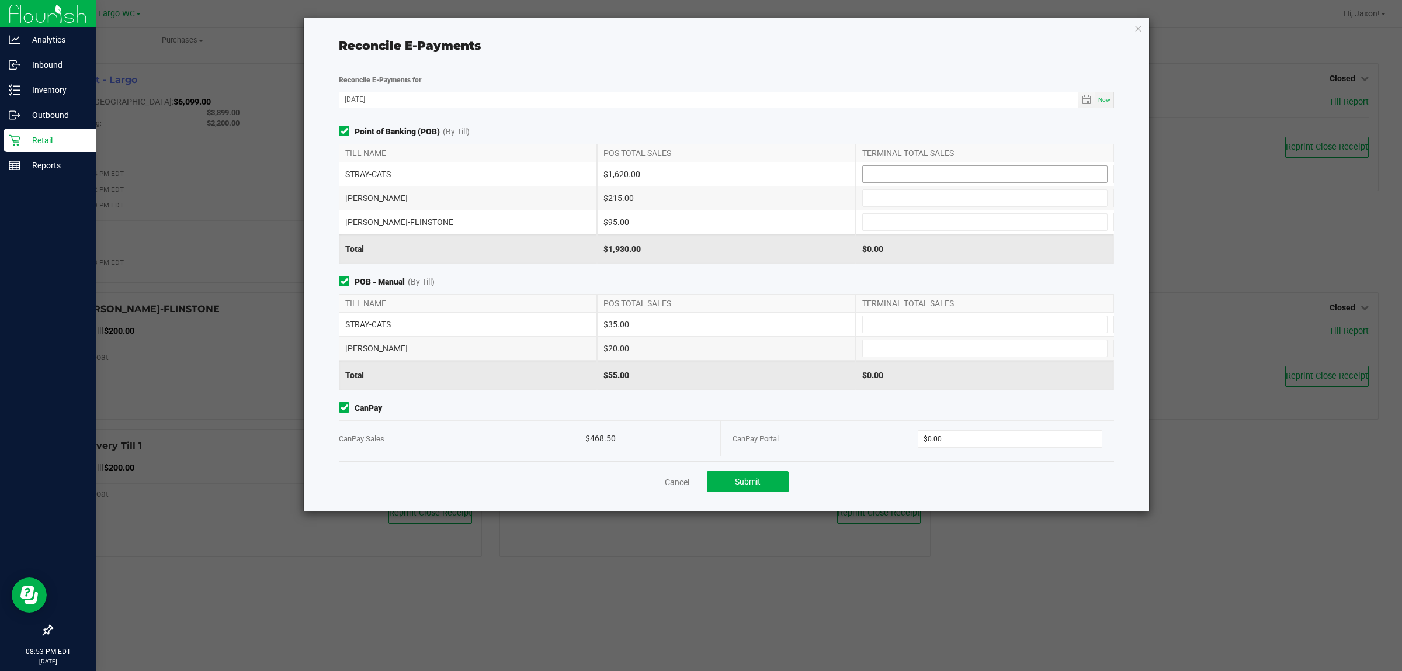
click at [894, 175] on input at bounding box center [985, 174] width 244 height 16
click at [863, 221] on input at bounding box center [985, 222] width 244 height 16
type input "$95.00"
click at [869, 203] on input at bounding box center [985, 198] width 244 height 16
type input "$235.00"
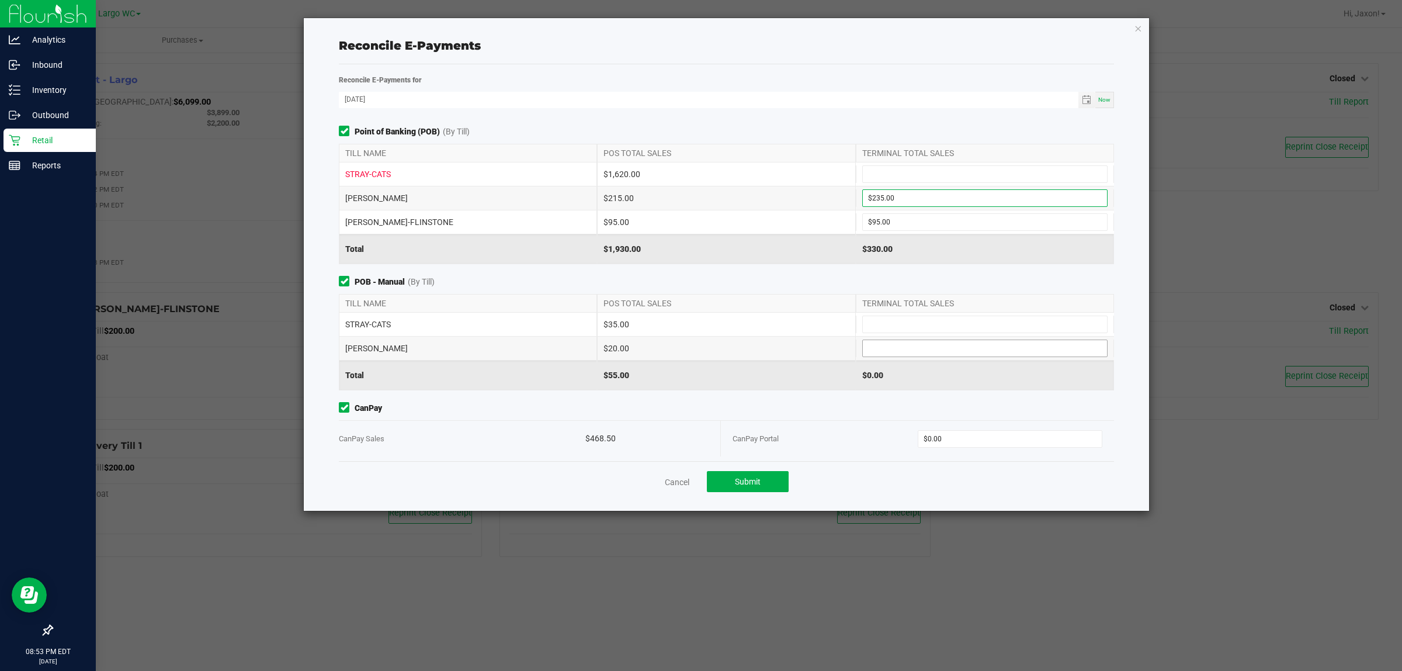
click at [867, 346] on input at bounding box center [985, 348] width 244 height 16
type input "$20.00"
click at [891, 330] on input at bounding box center [985, 324] width 244 height 16
type input "$35.00"
click at [877, 173] on input at bounding box center [985, 174] width 244 height 16
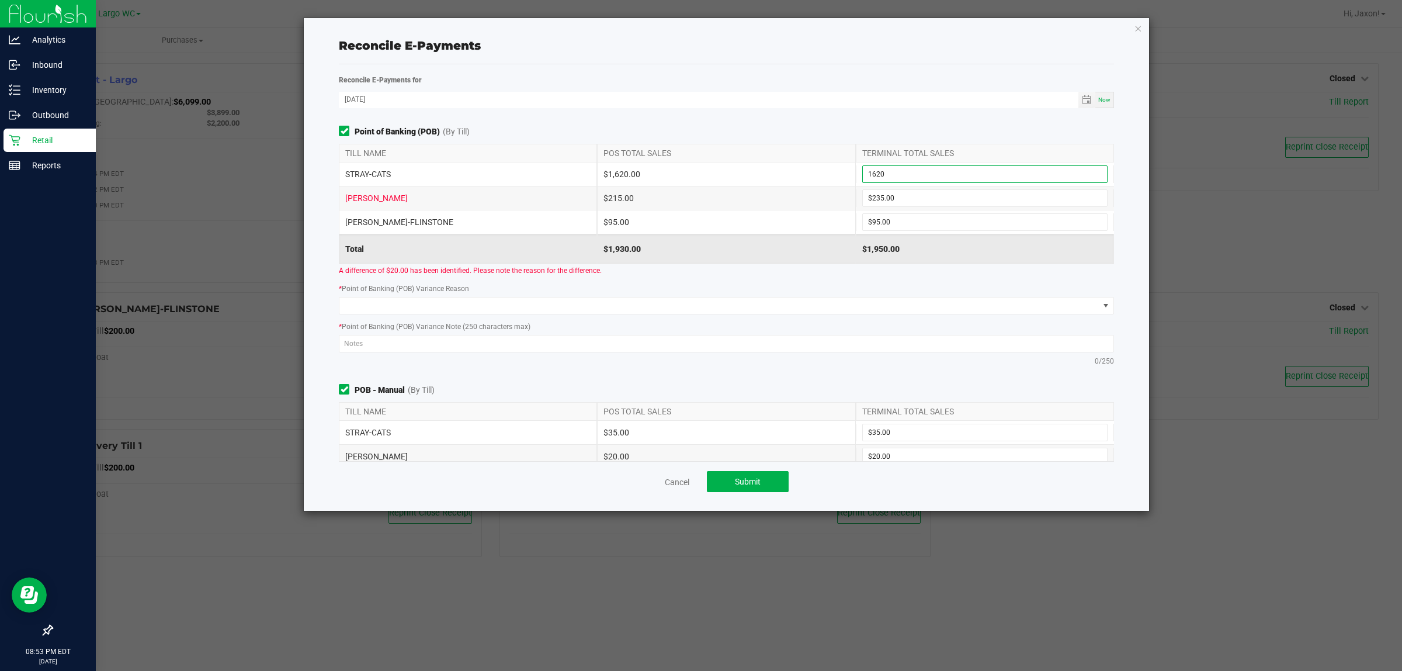
type input "$1,620.00"
click at [703, 268] on div "A difference of $20.00 has been identified. Please note the reason for the diff…" at bounding box center [726, 270] width 793 height 12
click at [948, 205] on input "235" at bounding box center [985, 198] width 244 height 16
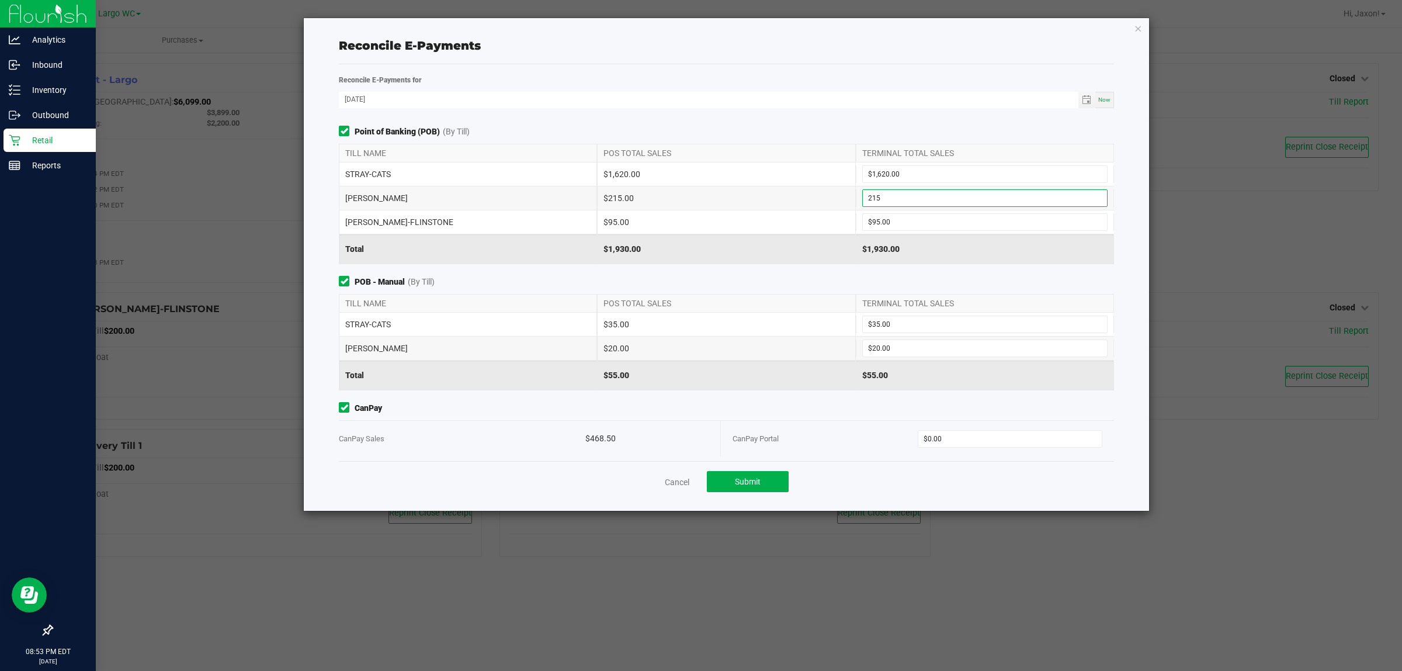
type input "$215.00"
click at [896, 266] on div "Point of Banking (POB) (By Till) TILL NAME POS TOTAL SALES TERMINAL TOTAL SALES…" at bounding box center [726, 293] width 793 height 335
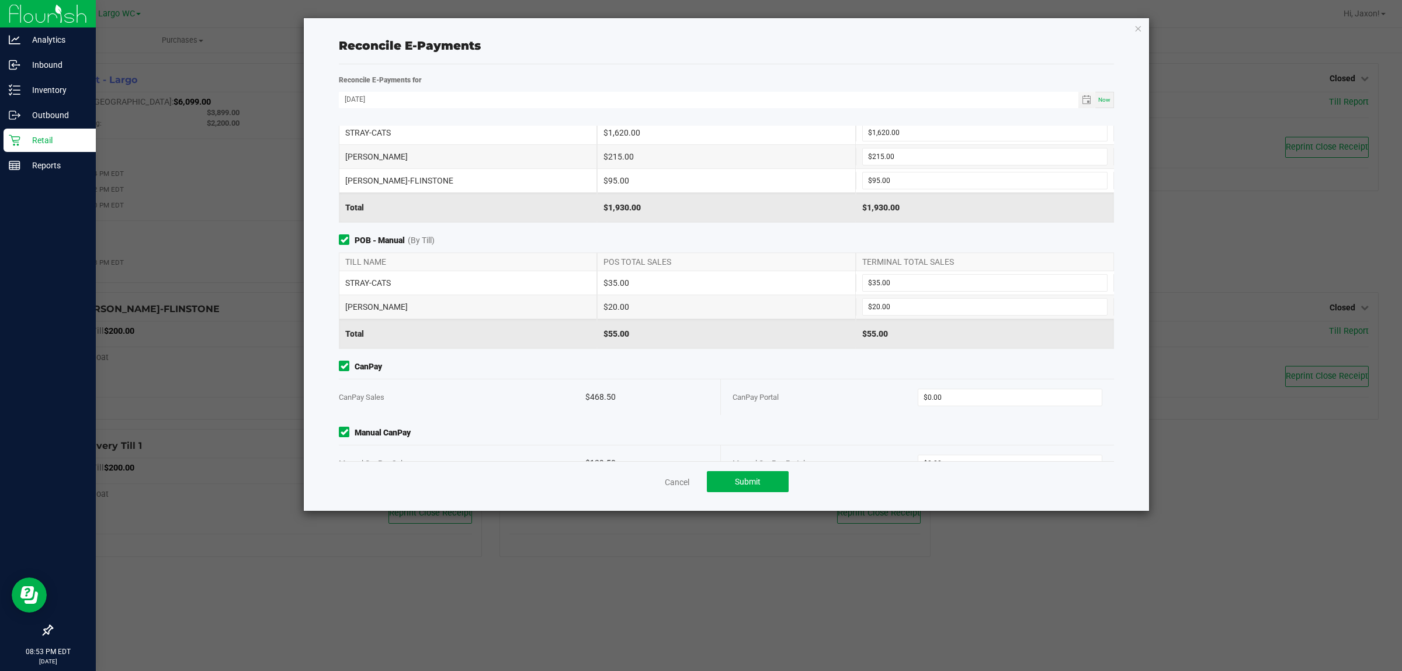
scroll to position [74, 0]
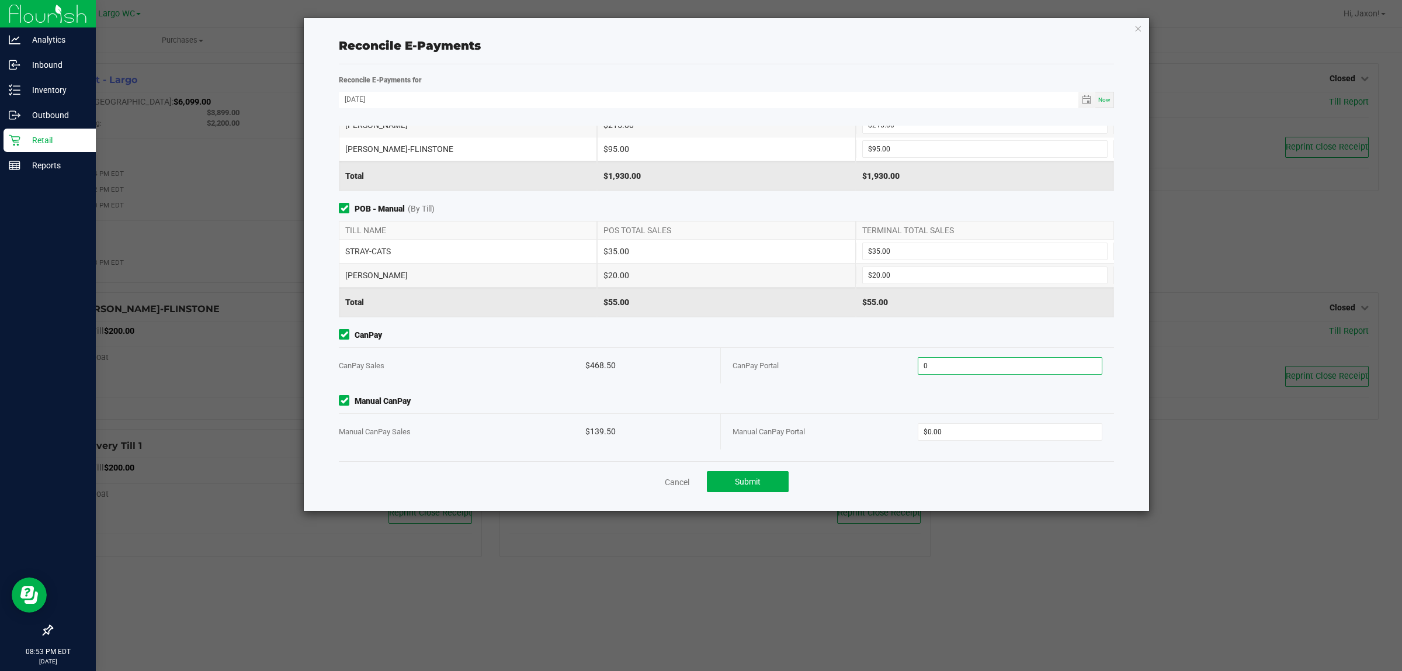
click at [939, 371] on input "0" at bounding box center [1011, 366] width 184 height 16
type input "$468.50"
click at [961, 435] on input "0" at bounding box center [1011, 432] width 184 height 16
type input "$139.50"
click at [912, 403] on span "Manual CanPay" at bounding box center [726, 401] width 775 height 12
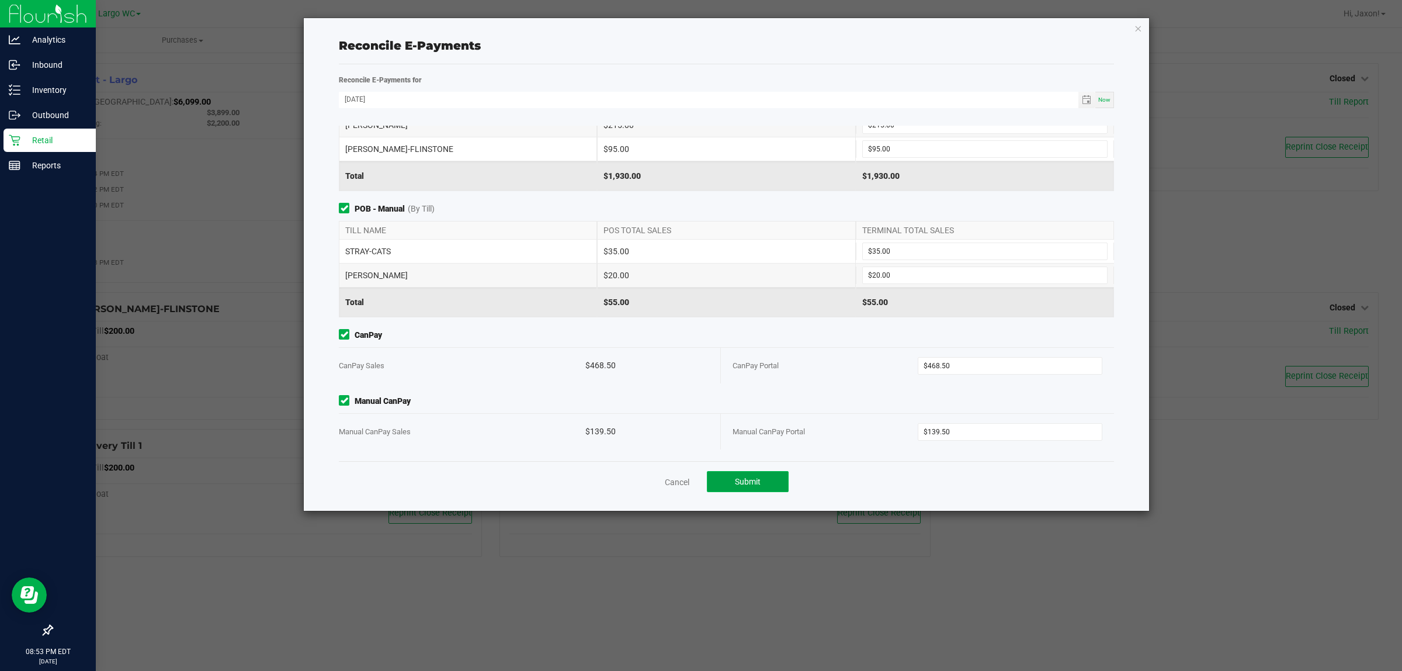
click at [747, 480] on span "Submit" at bounding box center [748, 481] width 26 height 9
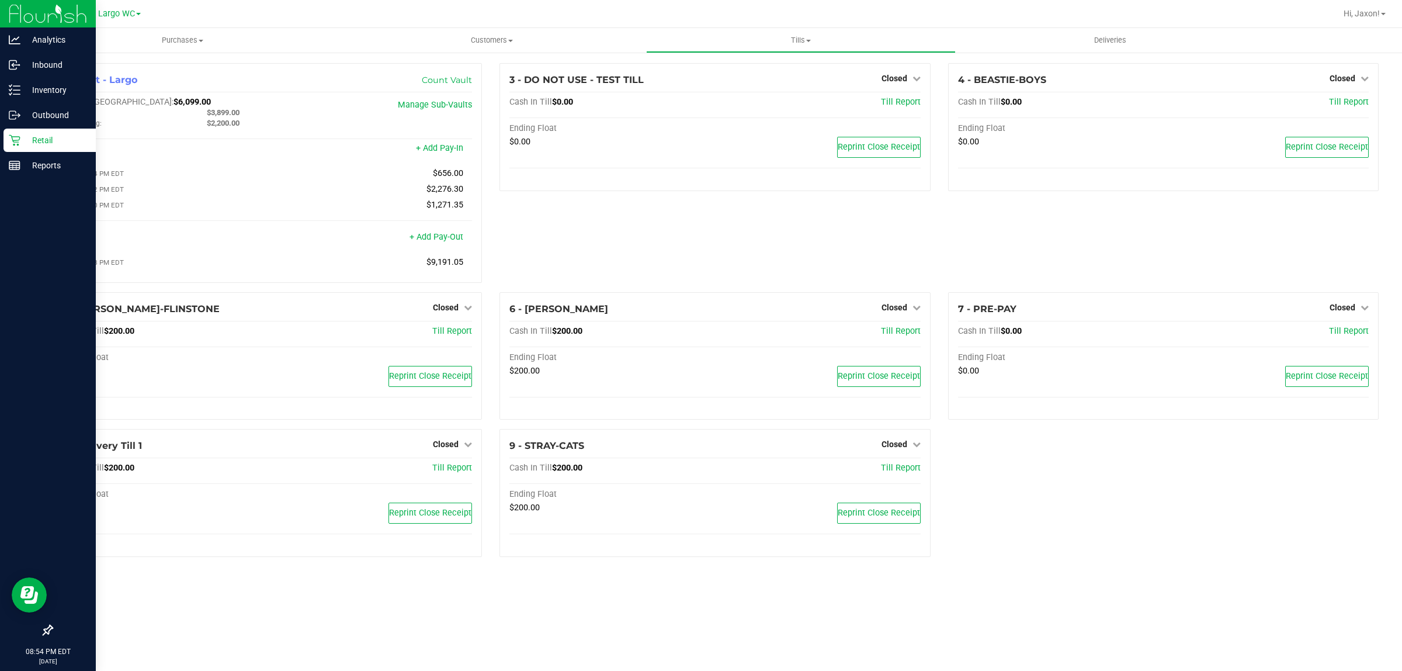
click at [716, 217] on div "3 - DO NOT USE - TEST TILL Closed Open Till Cash In Till $0.00 Till Report Endi…" at bounding box center [715, 177] width 448 height 229
